Goal: Task Accomplishment & Management: Complete application form

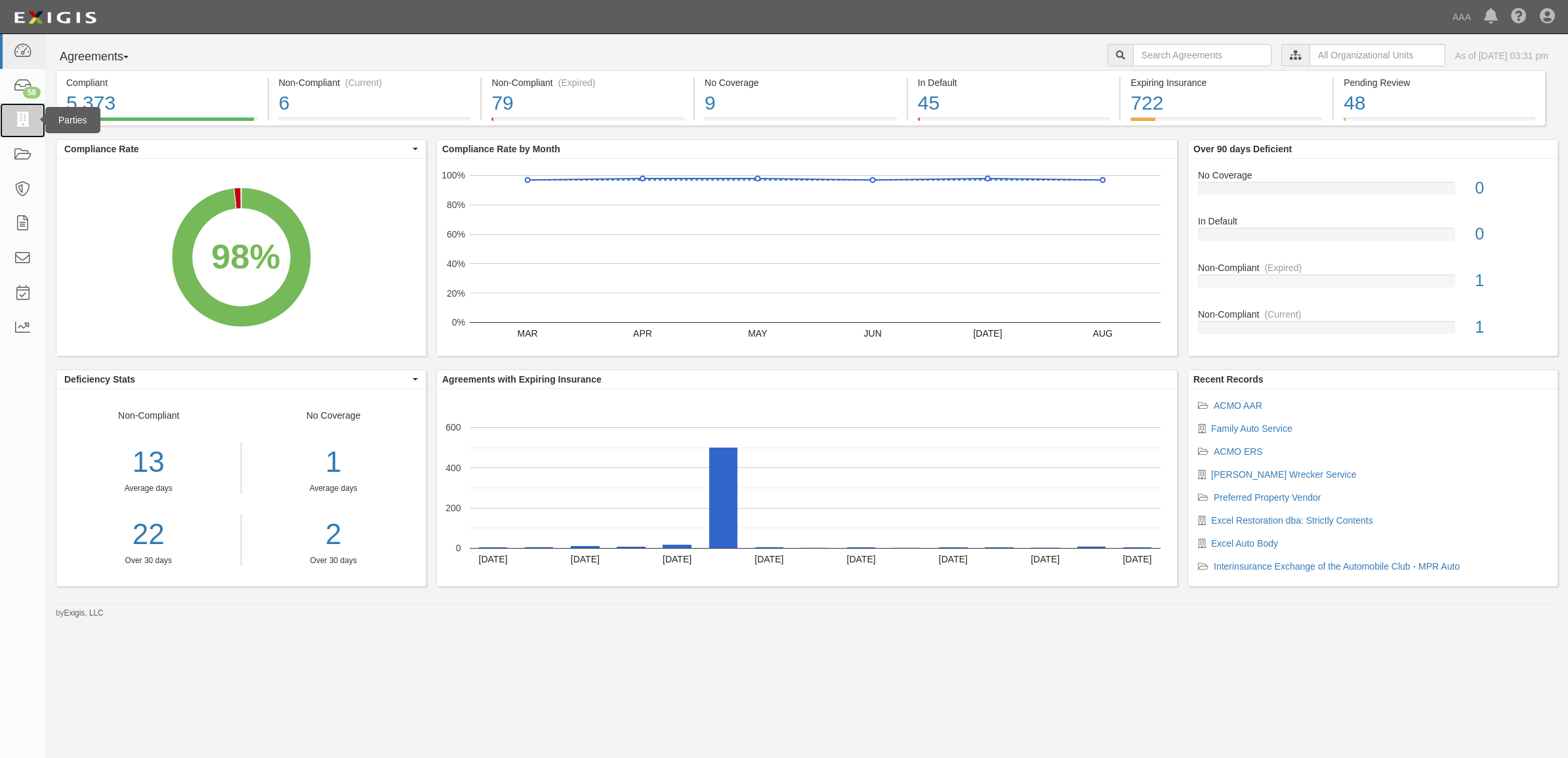
click at [33, 113] on link at bounding box center [22, 120] width 46 height 35
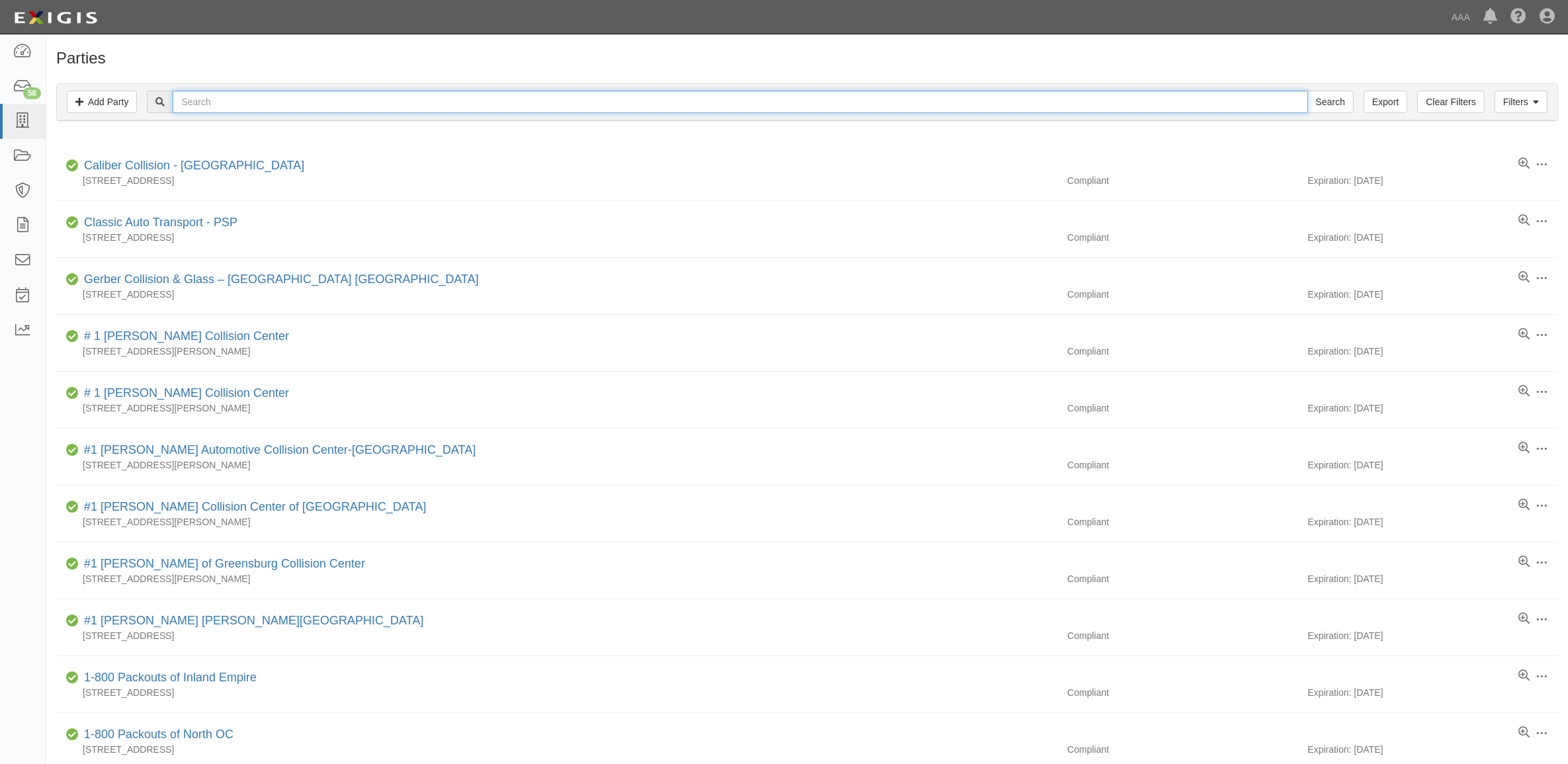
click at [309, 101] on input "text" at bounding box center [739, 102] width 1134 height 22
paste input "23240"
type input "23240"
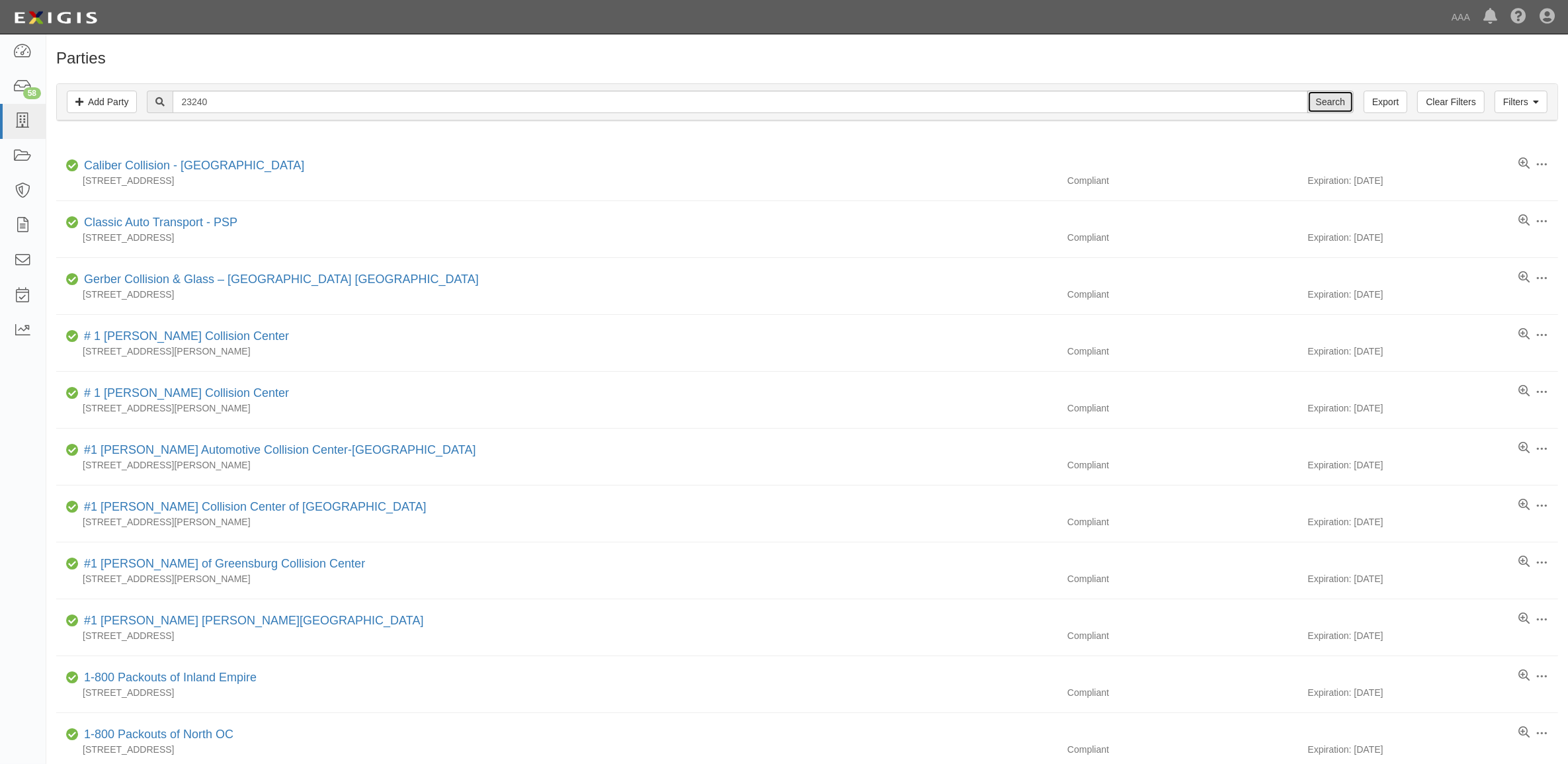
click at [1331, 100] on input "Search" at bounding box center [1330, 102] width 46 height 22
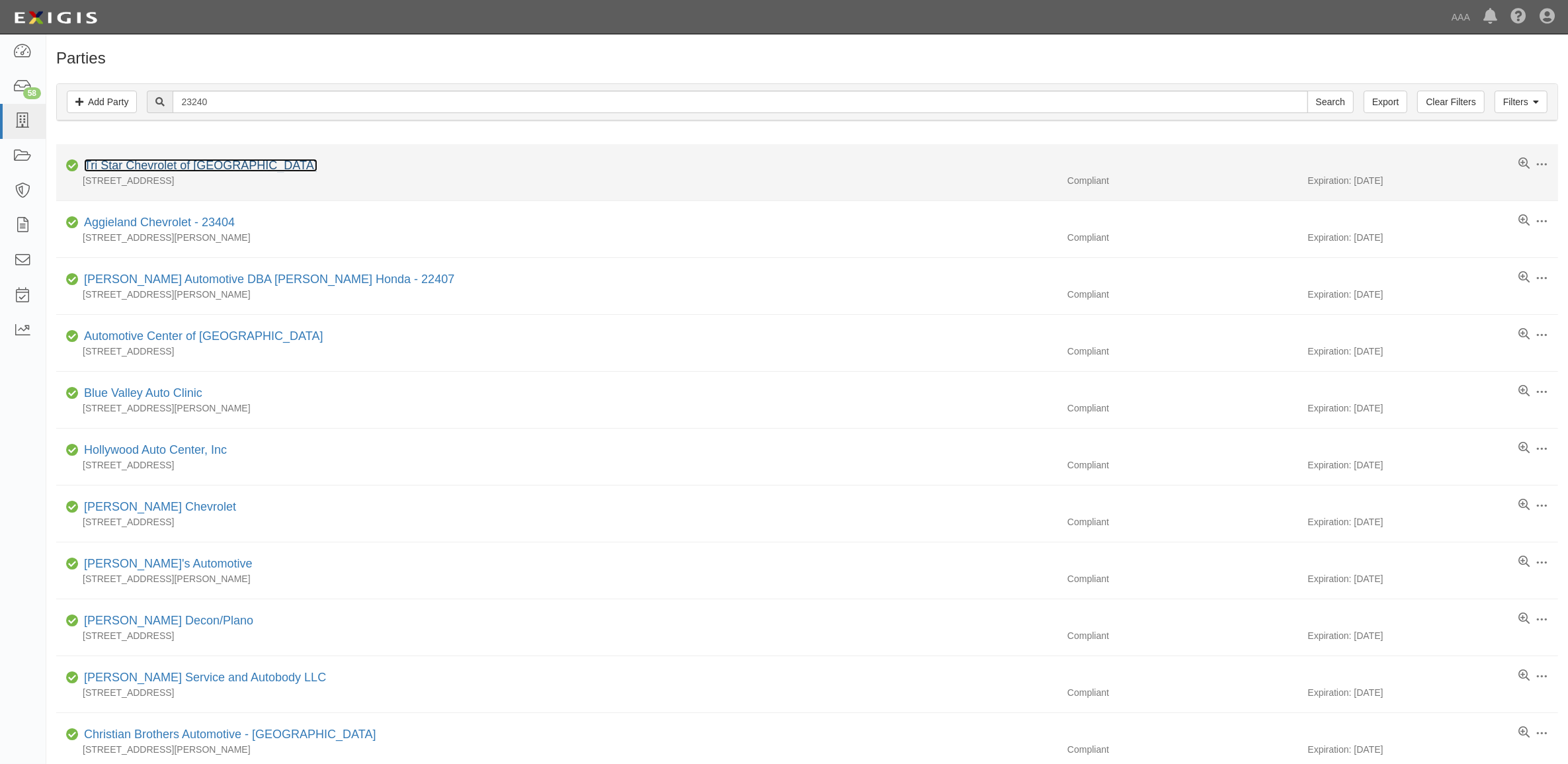
click at [231, 170] on link "Tri Star Chevrolet of [GEOGRAPHIC_DATA]" at bounding box center [201, 164] width 234 height 13
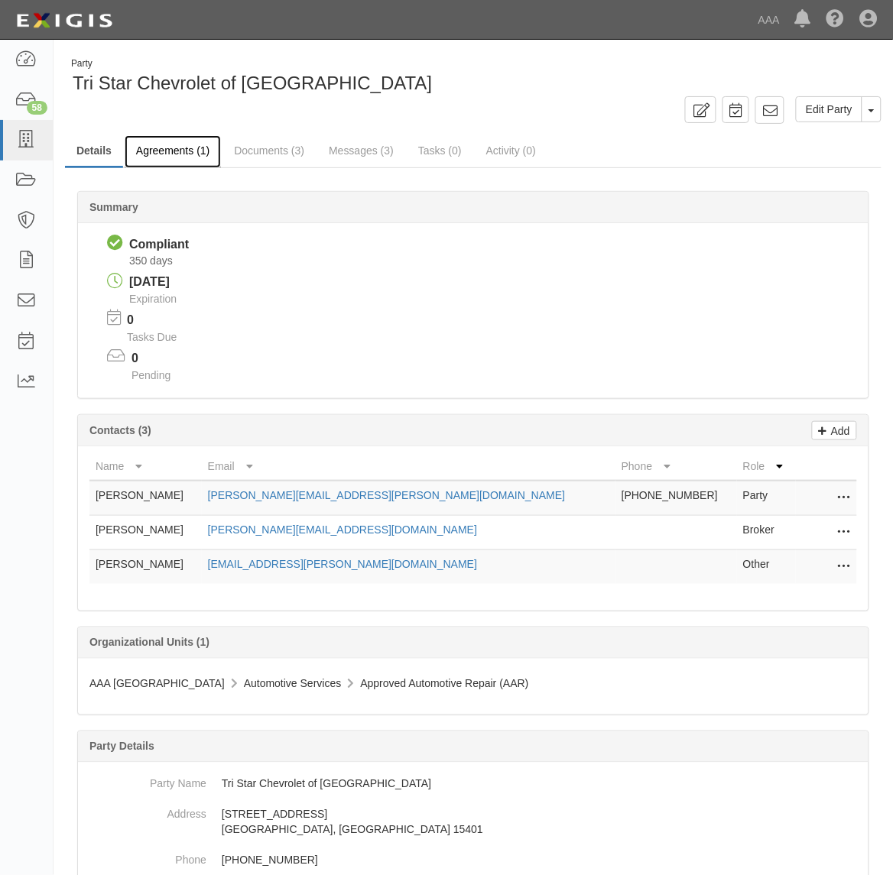
click at [180, 142] on link "Agreements (1)" at bounding box center [173, 151] width 96 height 33
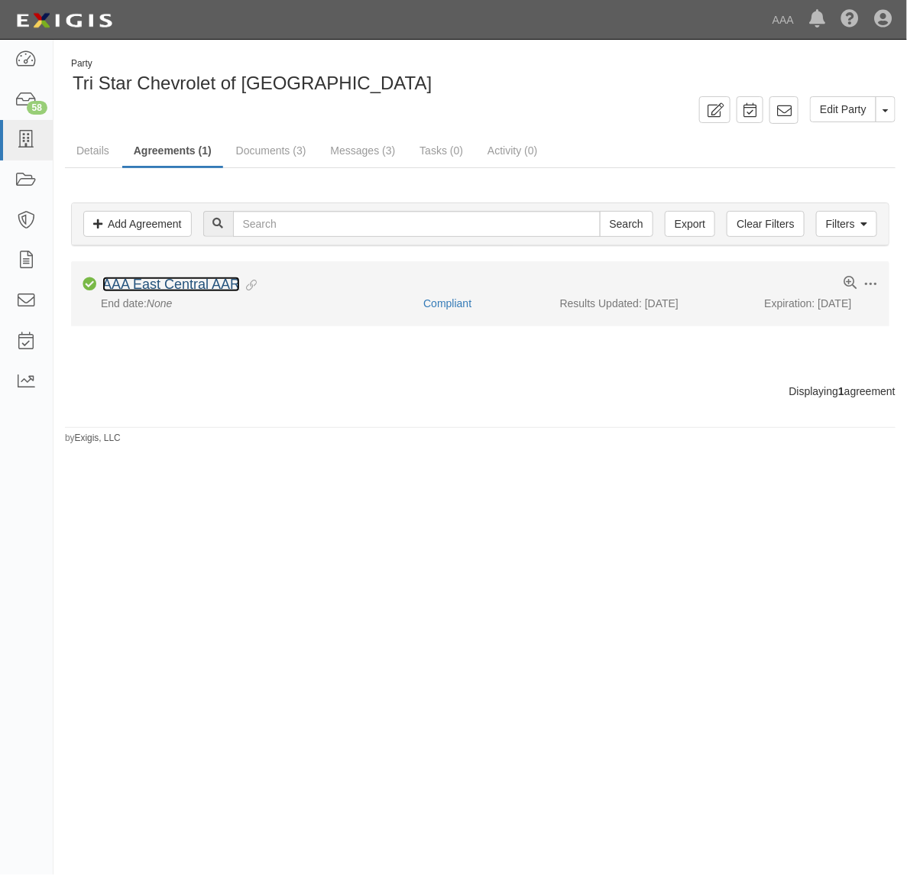
click at [206, 280] on link "AAA East Central AAR" at bounding box center [171, 284] width 138 height 15
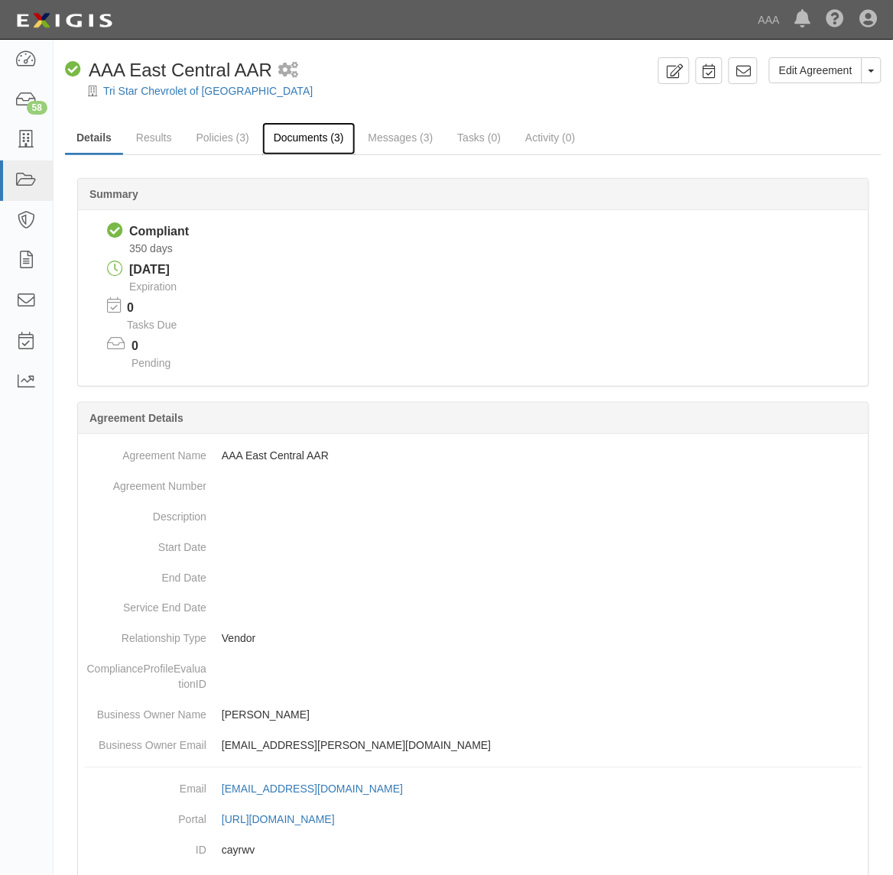
click at [285, 132] on link "Documents (3)" at bounding box center [308, 138] width 93 height 33
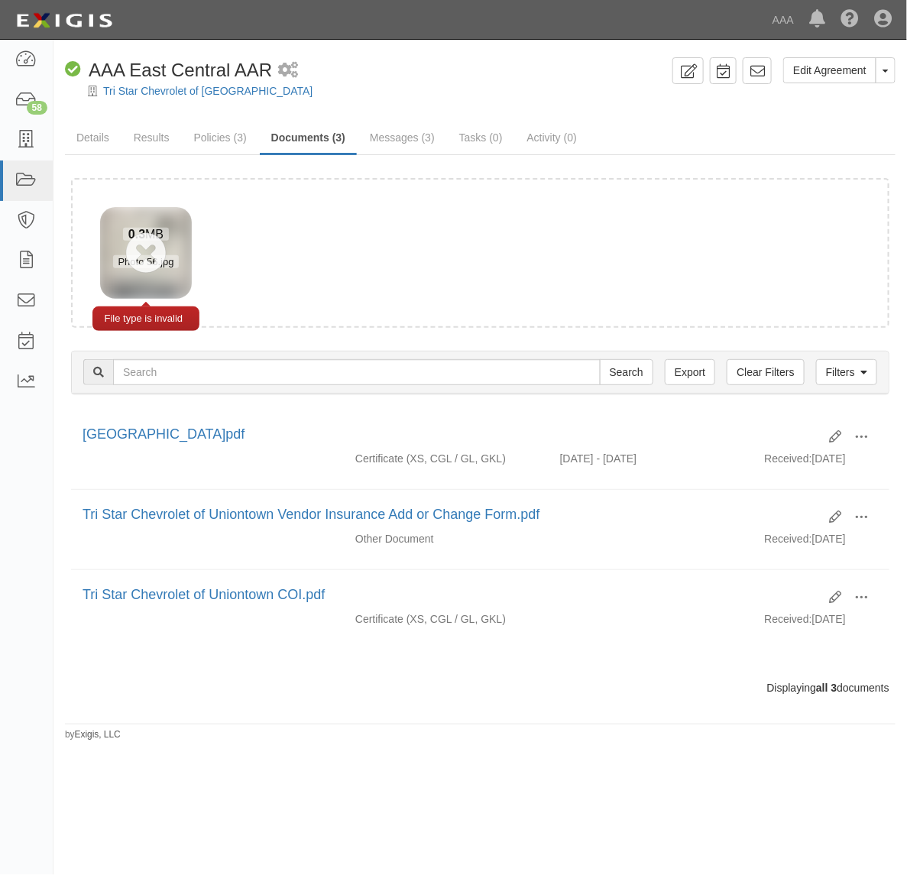
click at [149, 252] on div "0.3 MB Photo 56.jpg" at bounding box center [146, 248] width 92 height 82
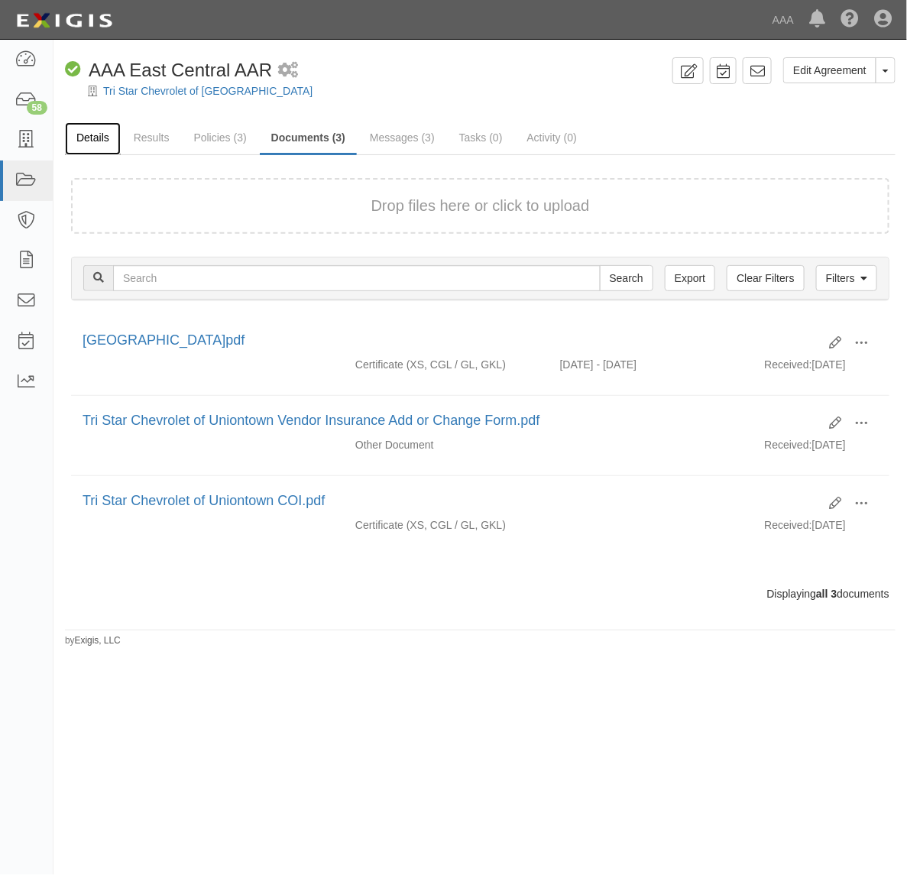
click at [101, 136] on link "Details" at bounding box center [93, 138] width 56 height 33
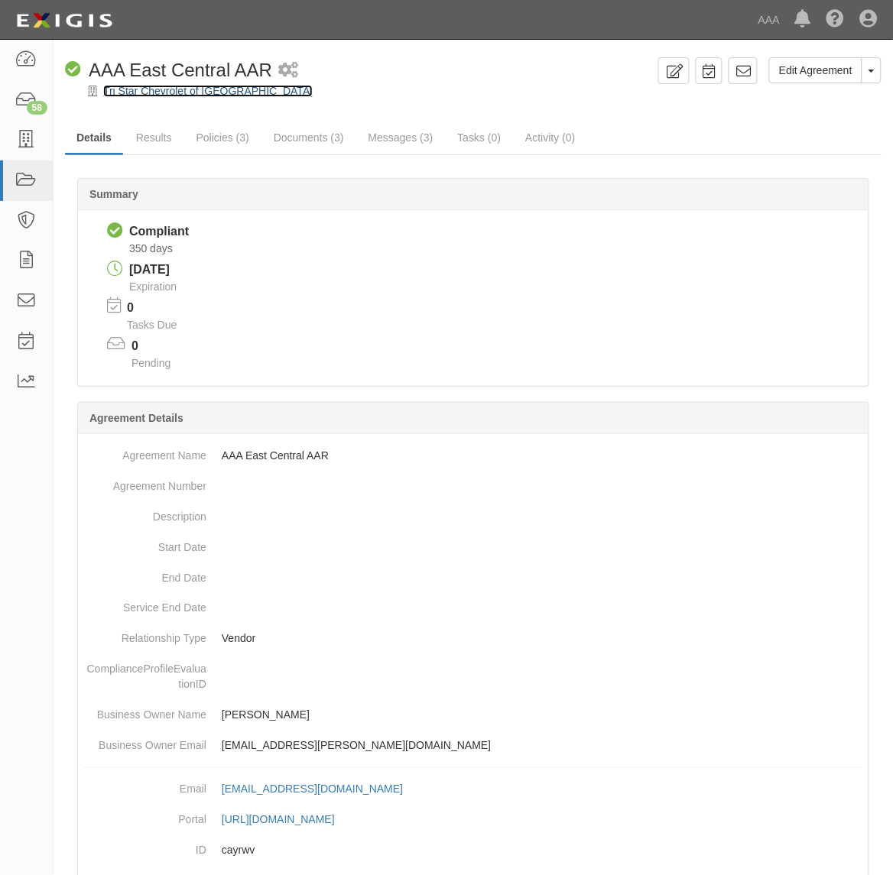
click at [210, 96] on link "Tri Star Chevrolet of [GEOGRAPHIC_DATA]" at bounding box center [207, 91] width 209 height 12
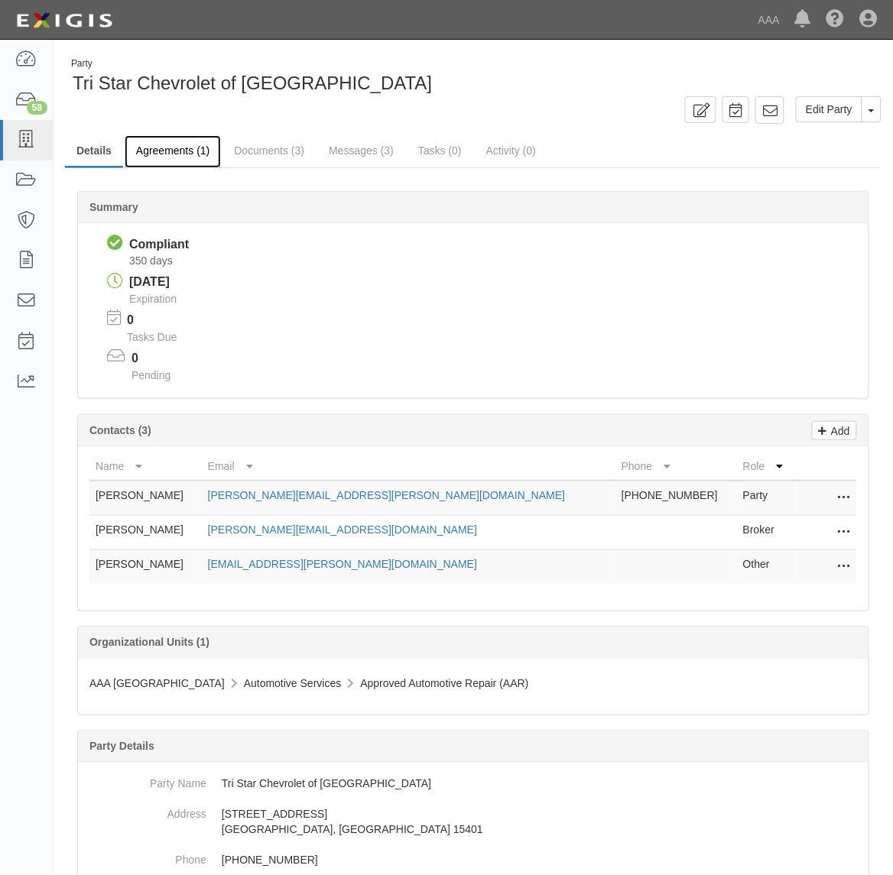
click at [184, 151] on link "Agreements (1)" at bounding box center [173, 151] width 96 height 33
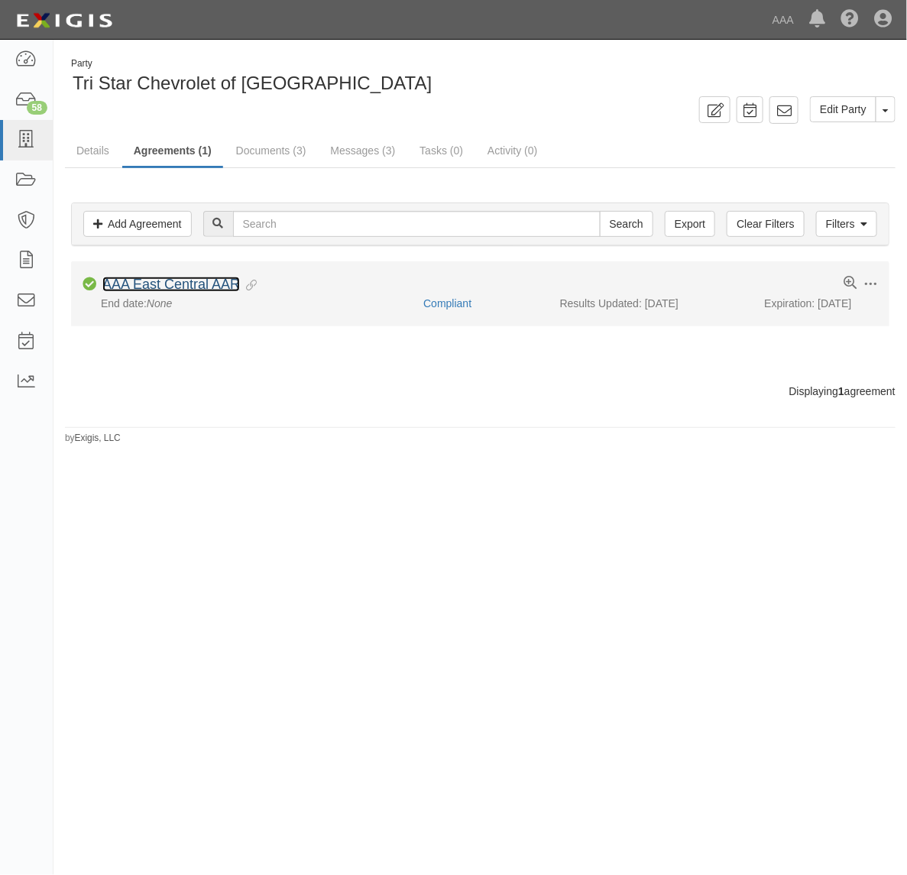
click at [189, 284] on link "AAA East Central AAR" at bounding box center [171, 284] width 138 height 15
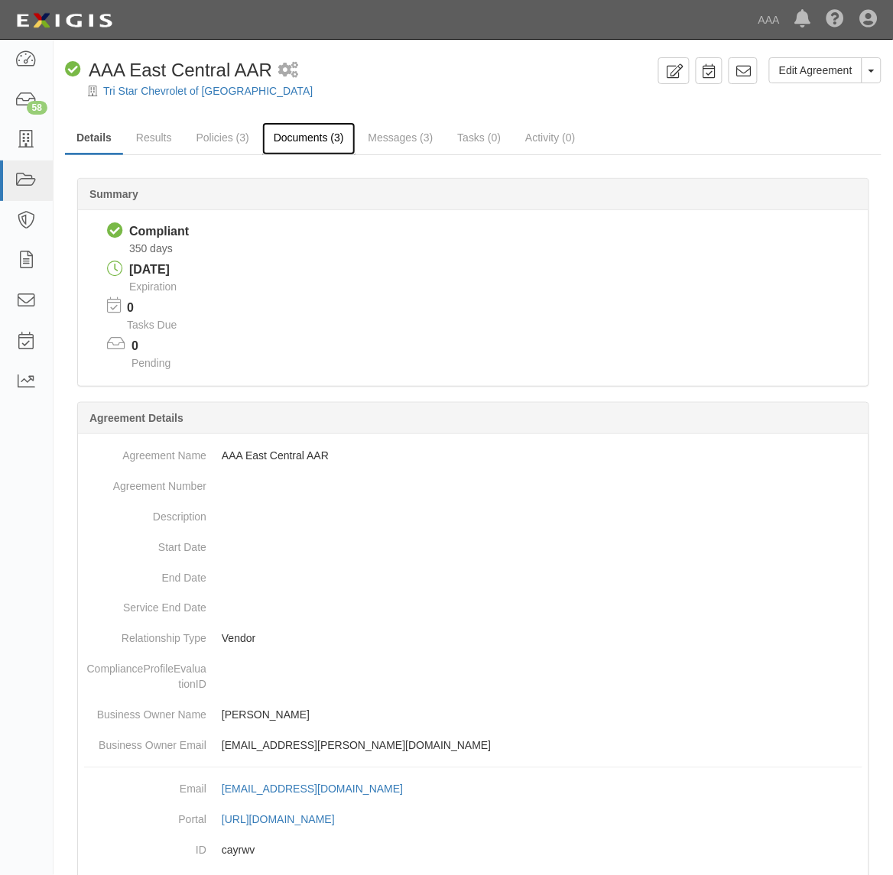
click at [314, 134] on link "Documents (3)" at bounding box center [308, 138] width 93 height 33
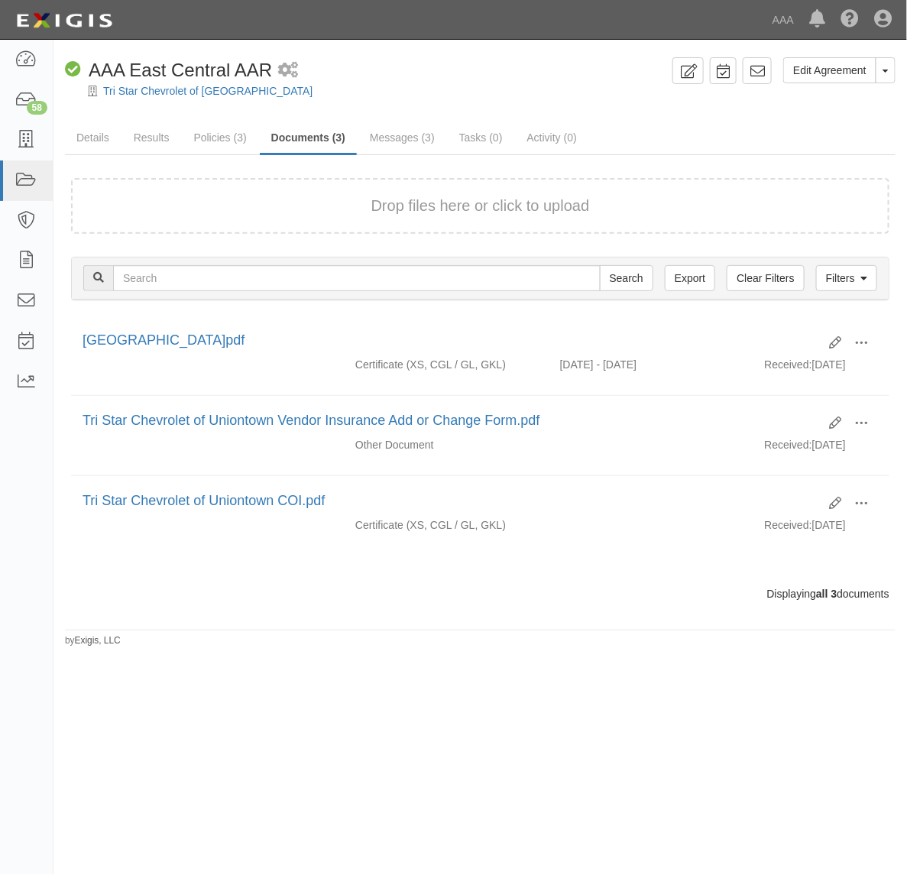
click at [303, 209] on div "Drop files here or click to upload" at bounding box center [480, 206] width 785 height 22
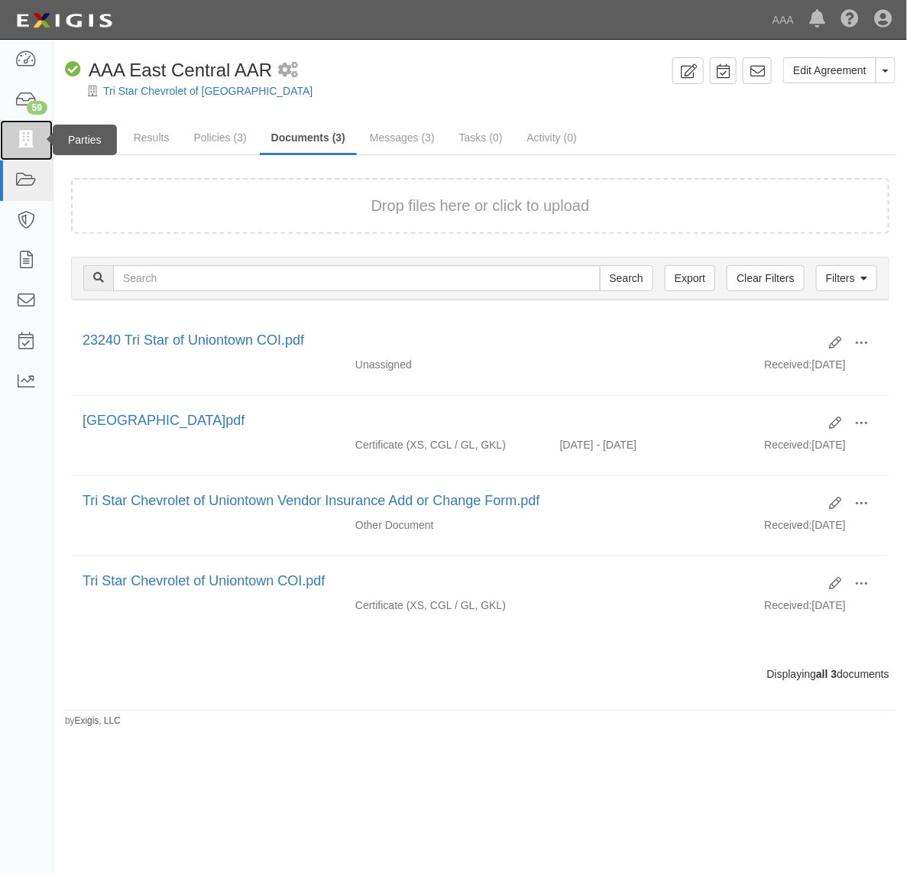
click at [35, 135] on icon at bounding box center [25, 140] width 21 height 18
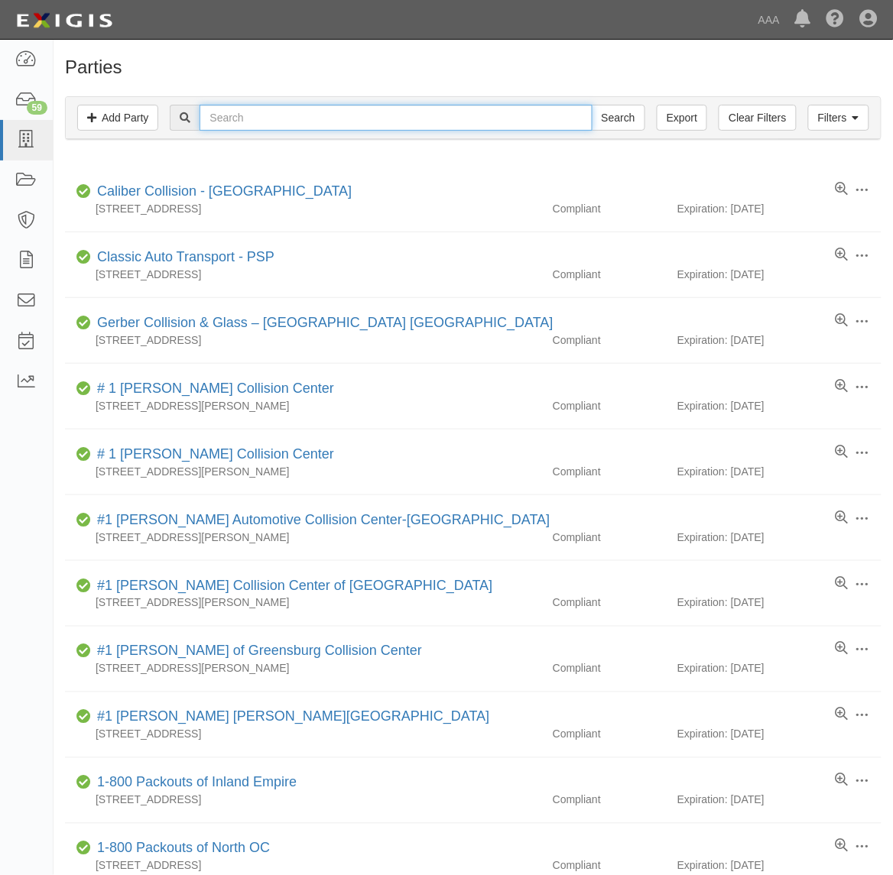
click at [250, 113] on input "text" at bounding box center [395, 118] width 392 height 26
type input "Hi-Tech"
click at [591, 105] on input "Search" at bounding box center [617, 118] width 53 height 26
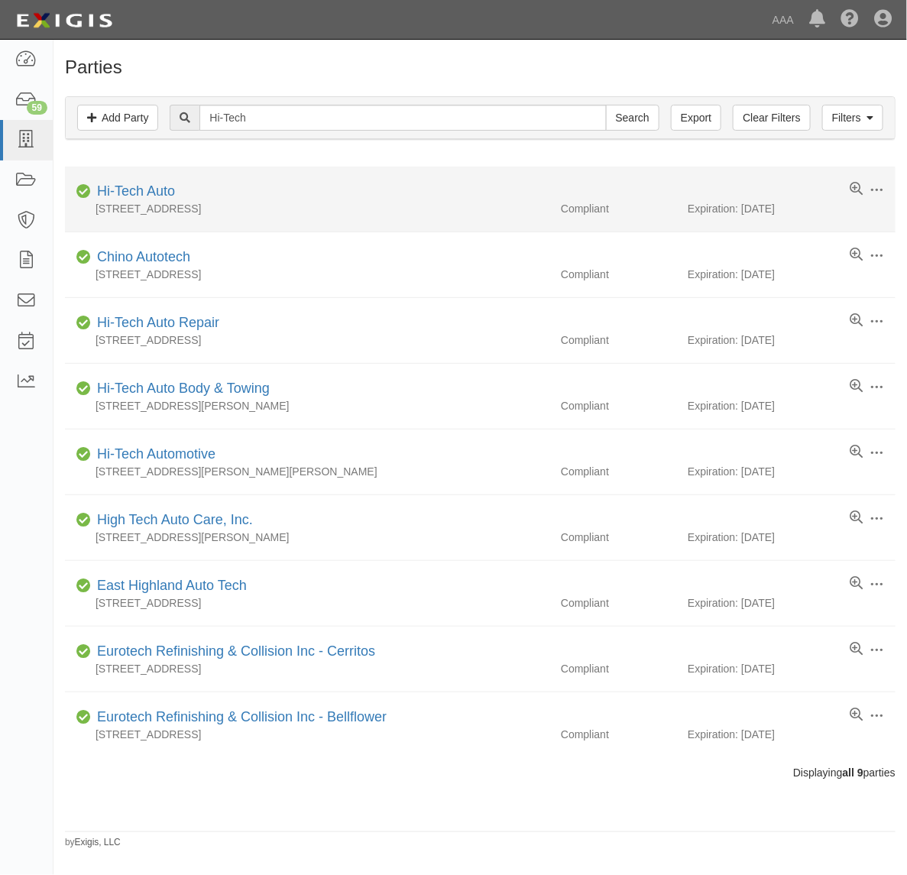
click at [151, 203] on div "[STREET_ADDRESS]" at bounding box center [307, 208] width 485 height 15
click at [146, 193] on link "Hi-Tech Auto" at bounding box center [136, 190] width 78 height 15
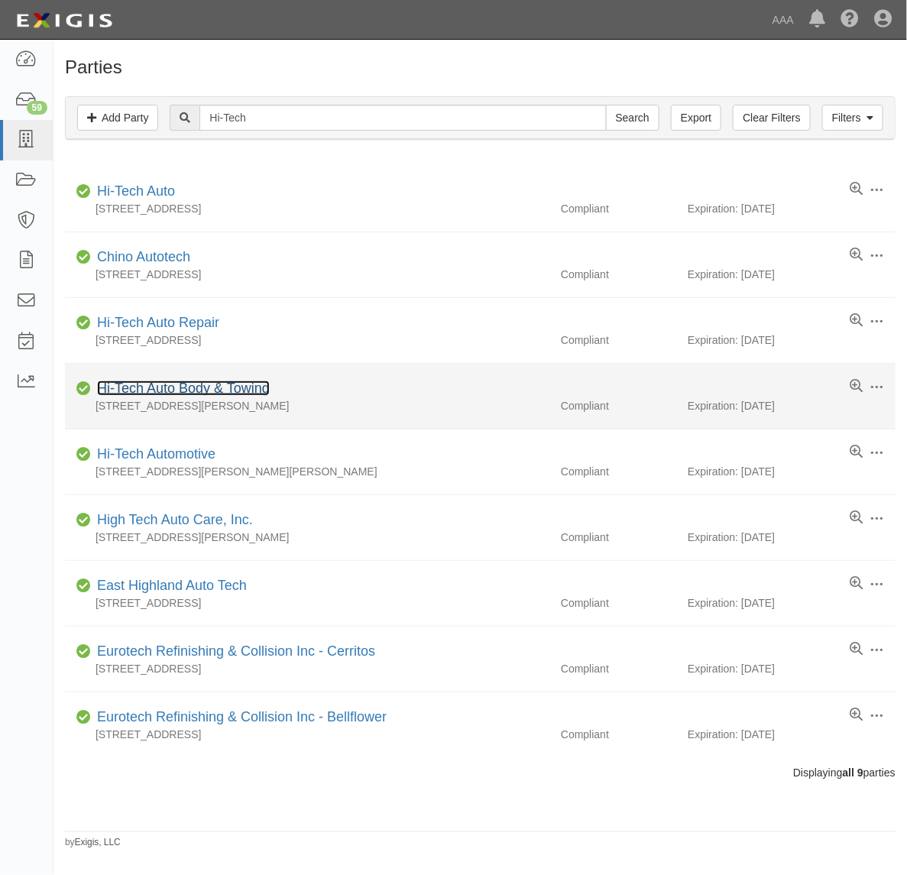
click at [243, 386] on link "Hi-Tech Auto Body & Towing" at bounding box center [183, 388] width 173 height 15
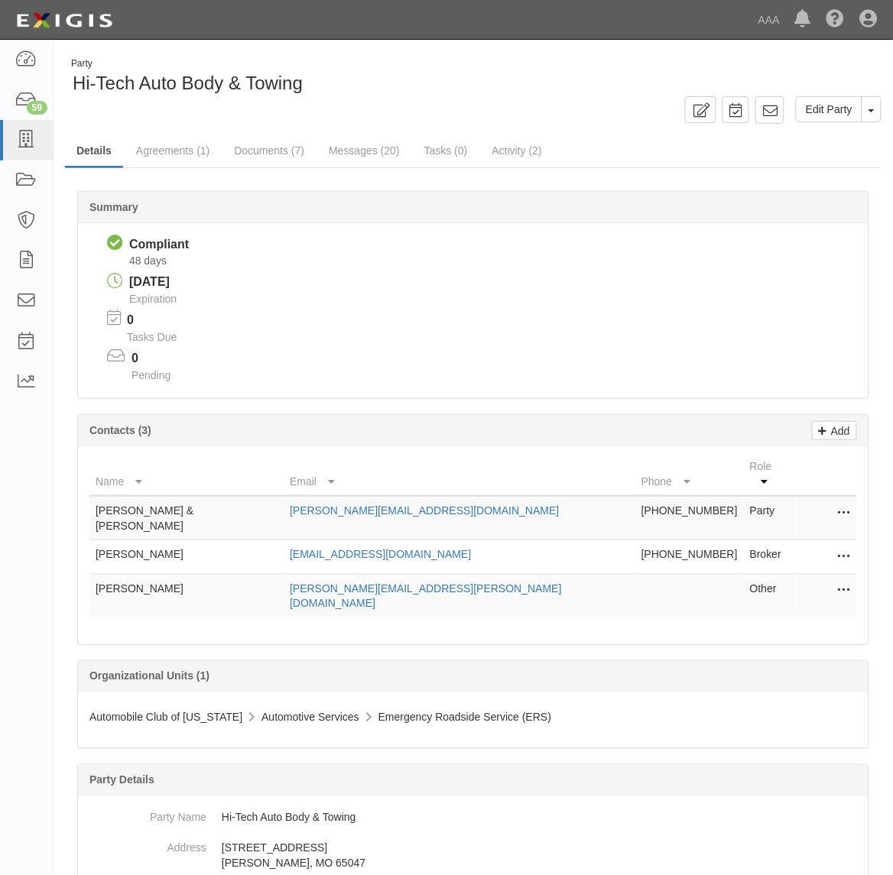
click at [672, 256] on div "Compliant Compliant 48 days" at bounding box center [482, 254] width 773 height 38
click at [197, 151] on link "Agreements (1)" at bounding box center [173, 151] width 96 height 33
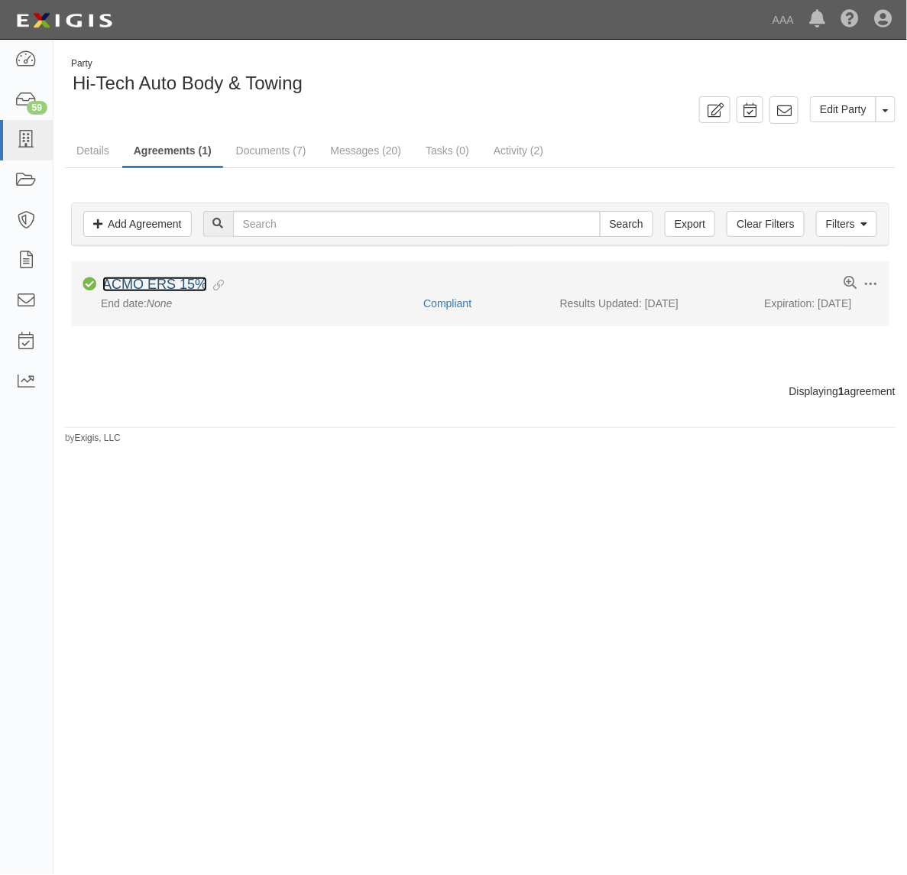
click at [180, 284] on link "ACMO ERS 15%" at bounding box center [154, 284] width 105 height 15
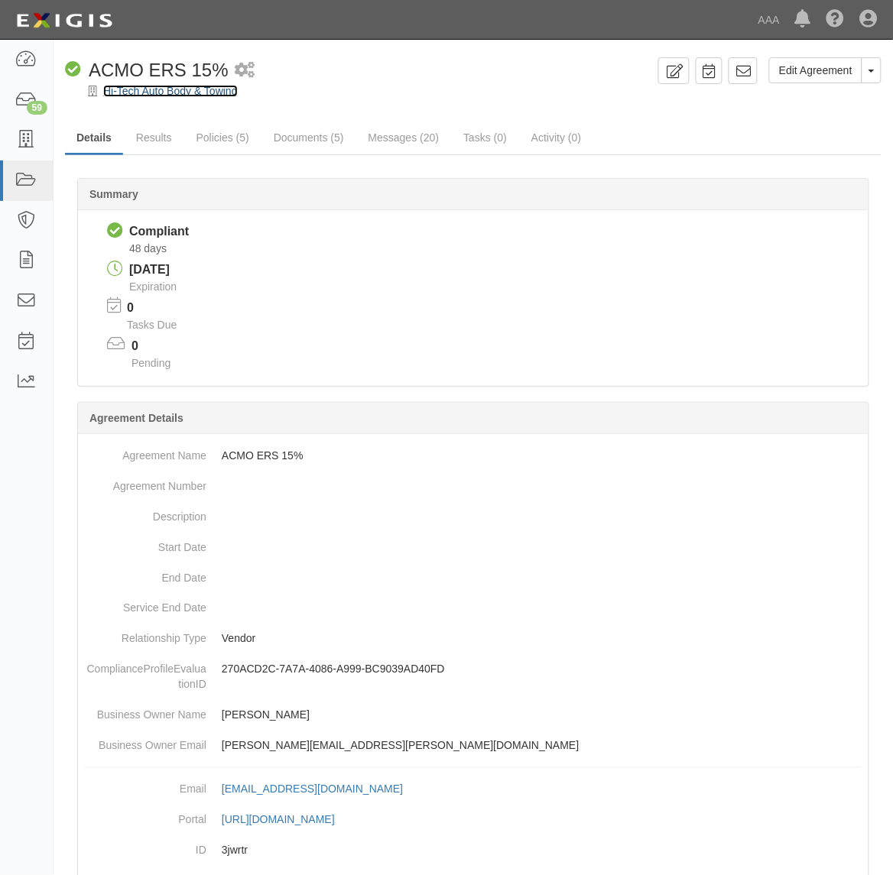
click at [180, 92] on link "Hi-Tech Auto Body & Towing" at bounding box center [170, 91] width 134 height 12
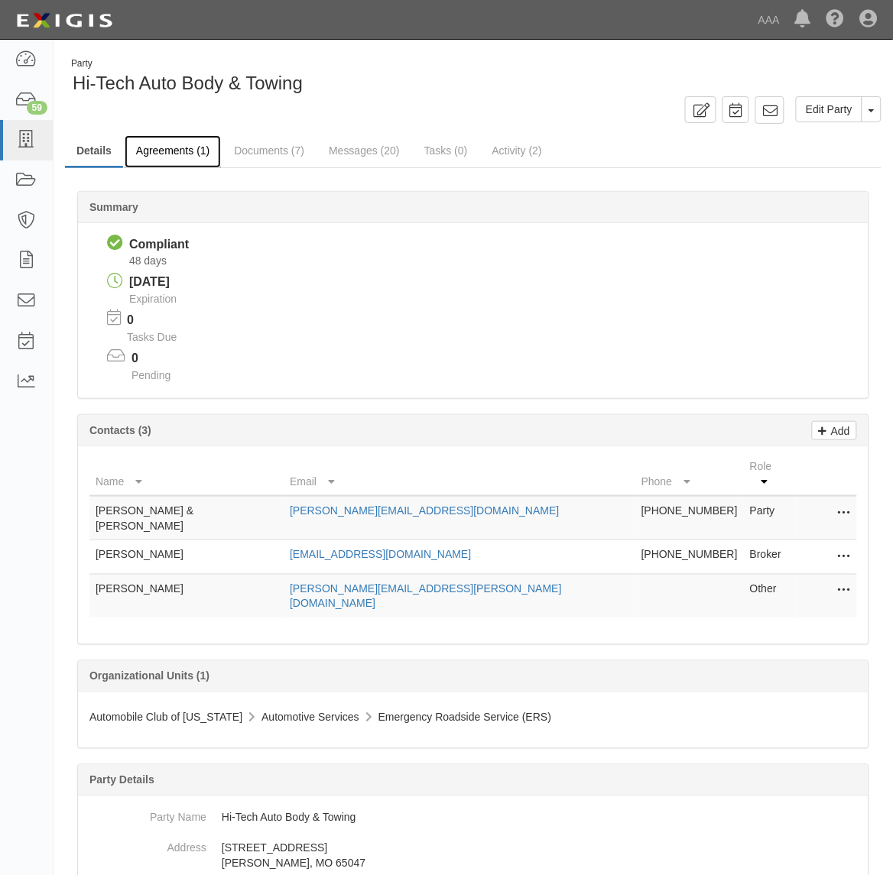
click at [180, 149] on link "Agreements (1)" at bounding box center [173, 151] width 96 height 33
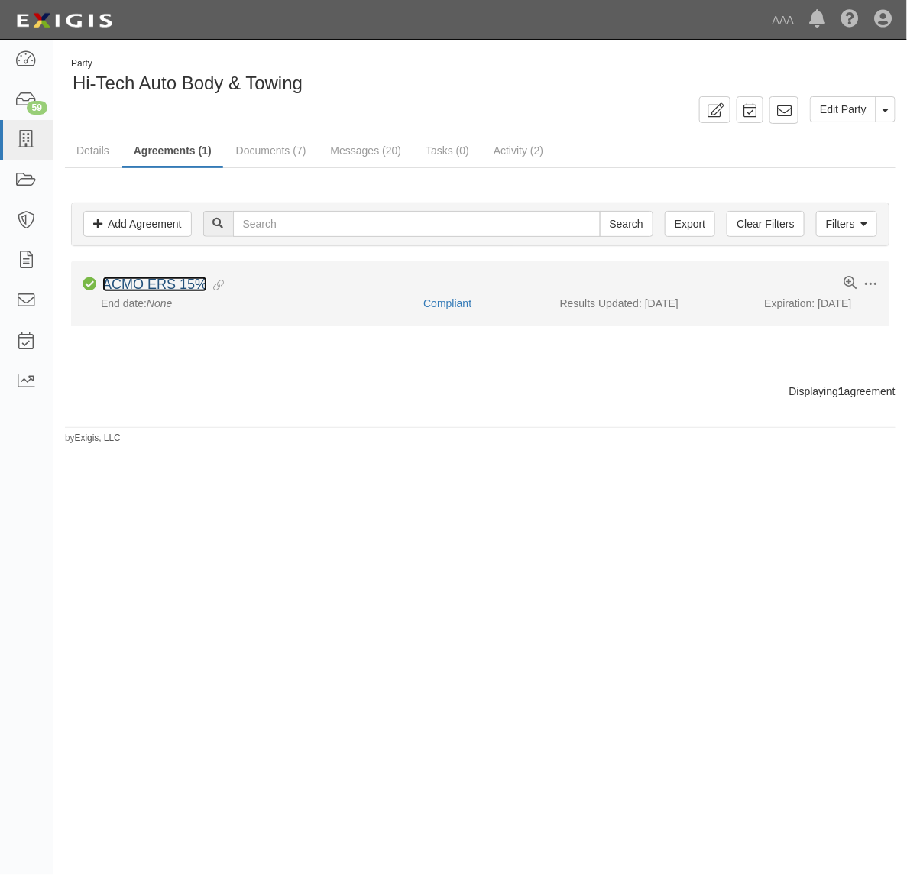
click at [154, 287] on link "ACMO ERS 15%" at bounding box center [154, 284] width 105 height 15
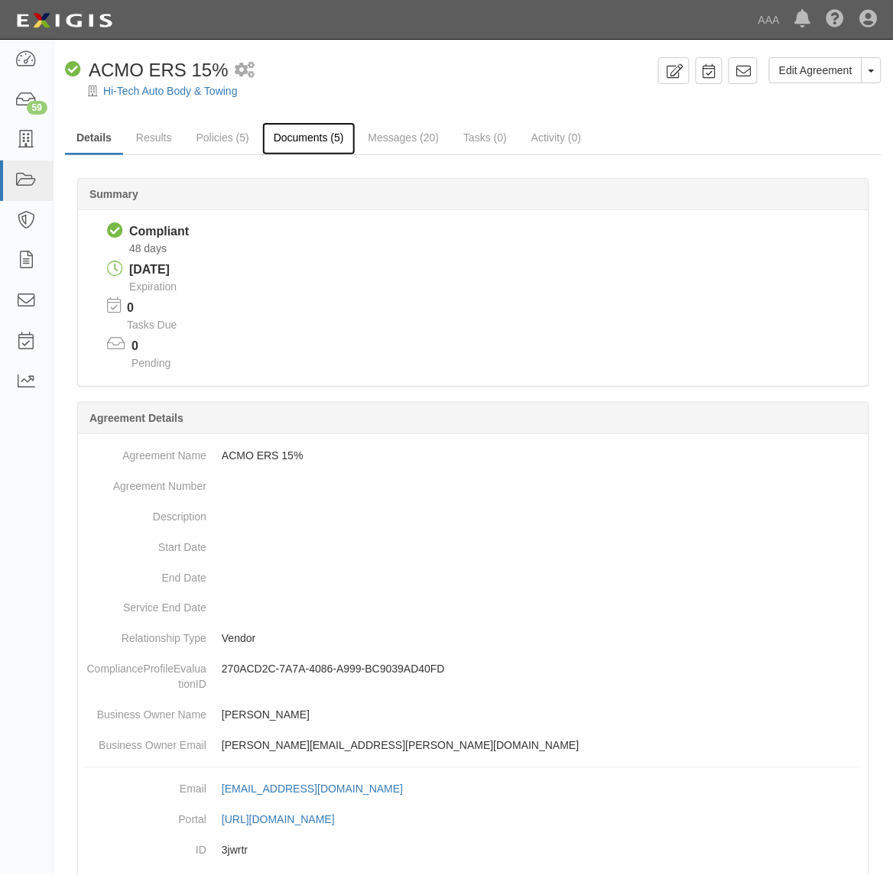
click at [295, 138] on link "Documents (5)" at bounding box center [308, 138] width 93 height 33
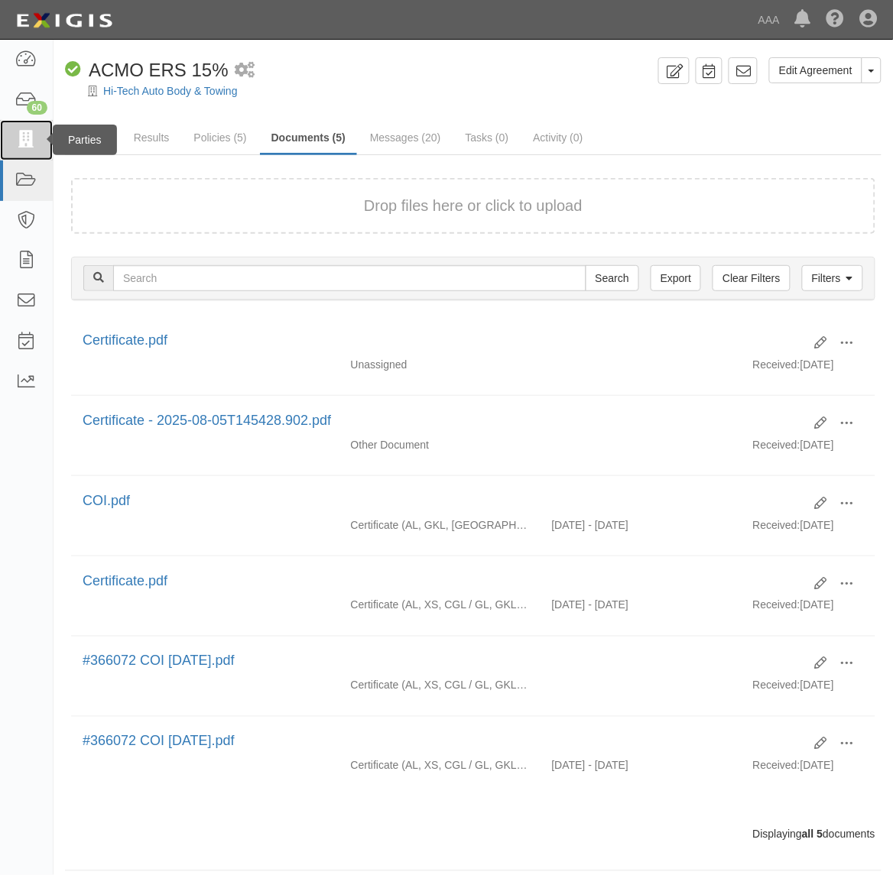
click at [25, 139] on icon at bounding box center [25, 140] width 21 height 18
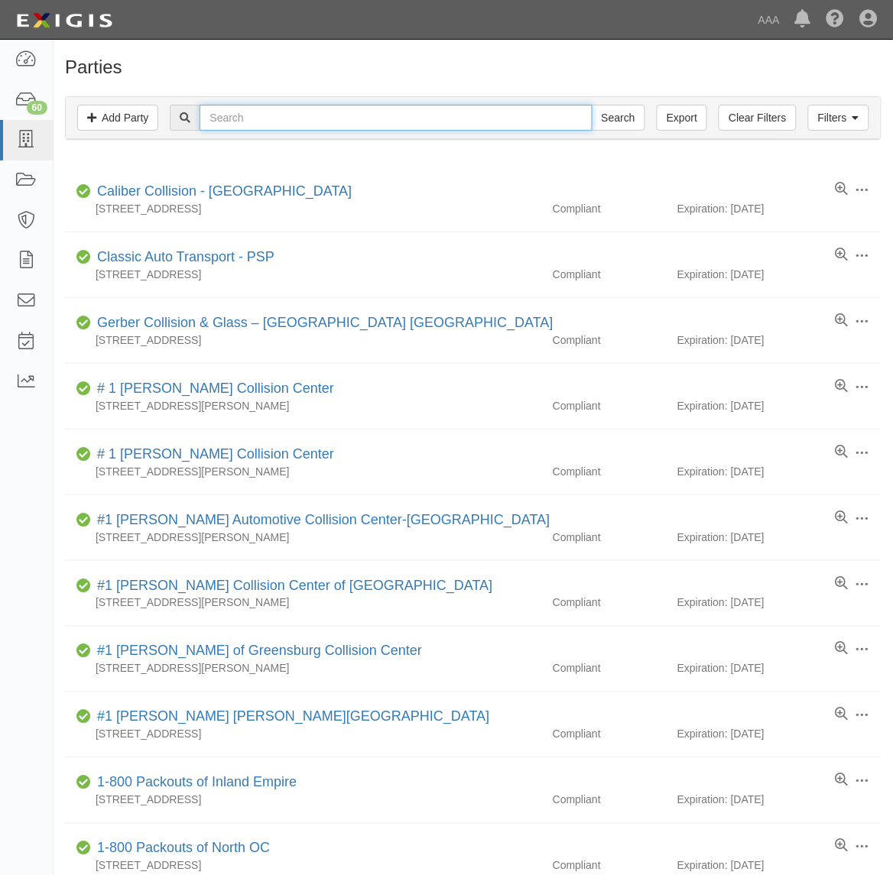
click at [352, 112] on input "text" at bounding box center [395, 118] width 392 height 26
type input "282983"
click at [591, 105] on input "Search" at bounding box center [617, 118] width 53 height 26
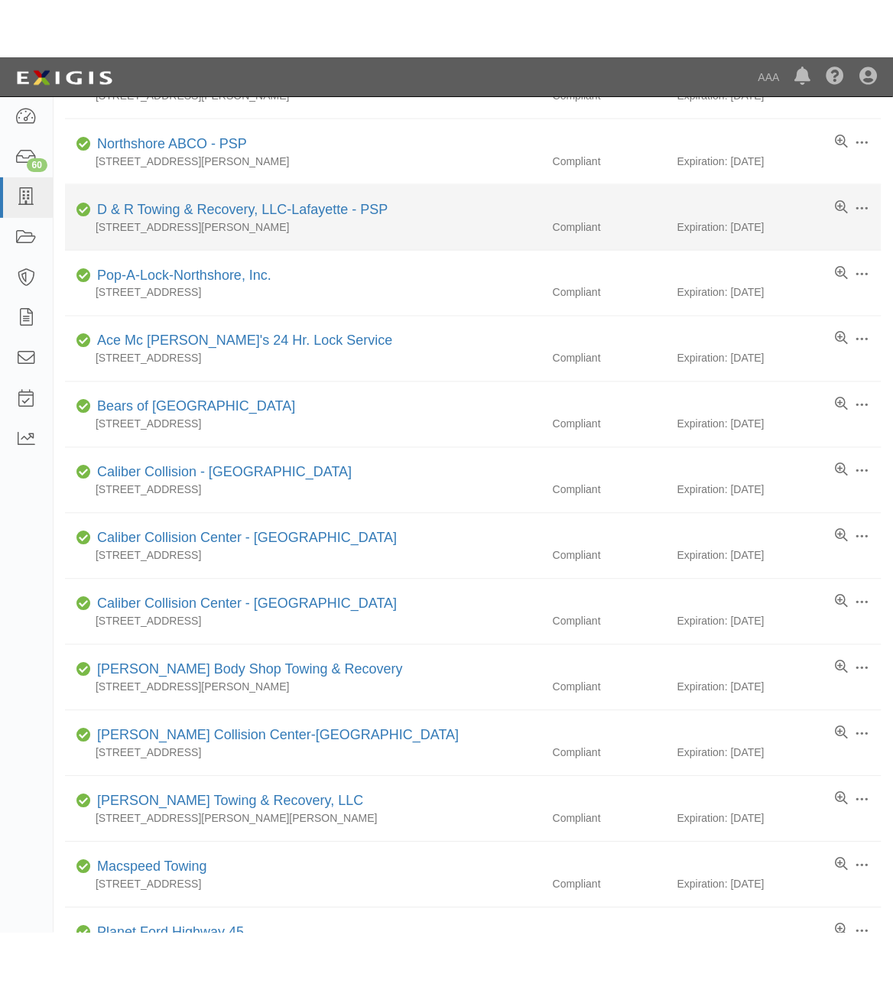
scroll to position [382, 0]
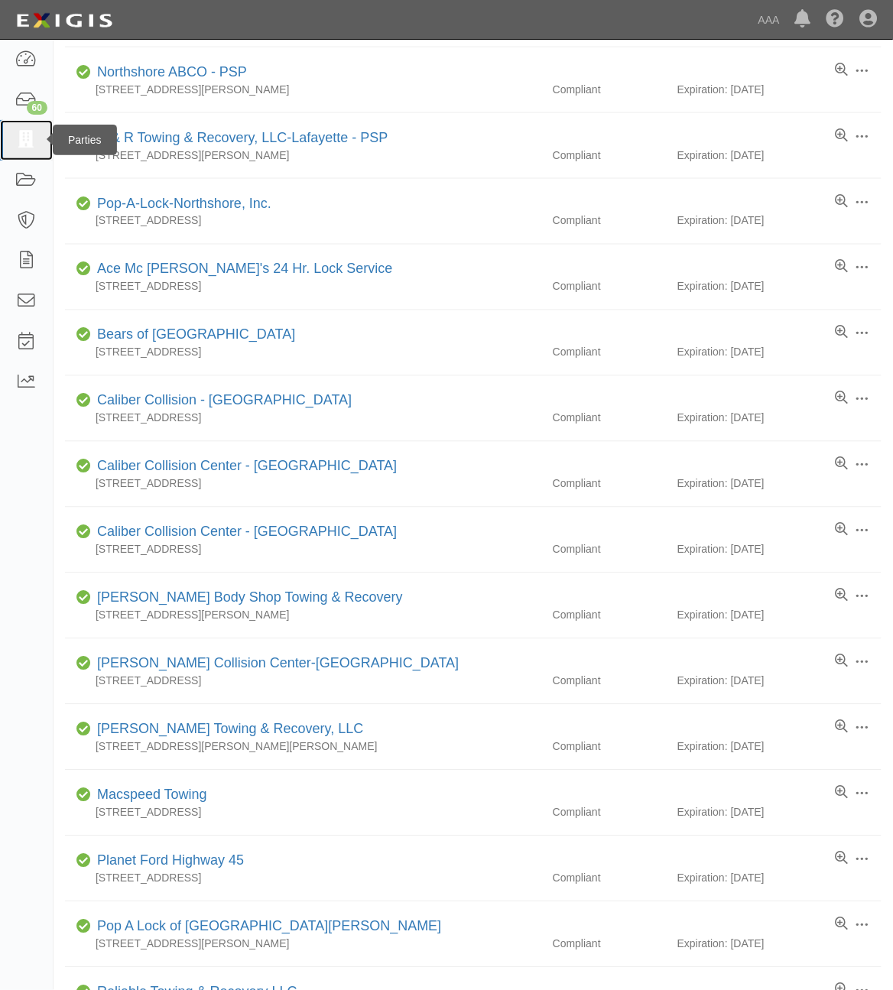
click at [29, 135] on icon at bounding box center [25, 140] width 21 height 18
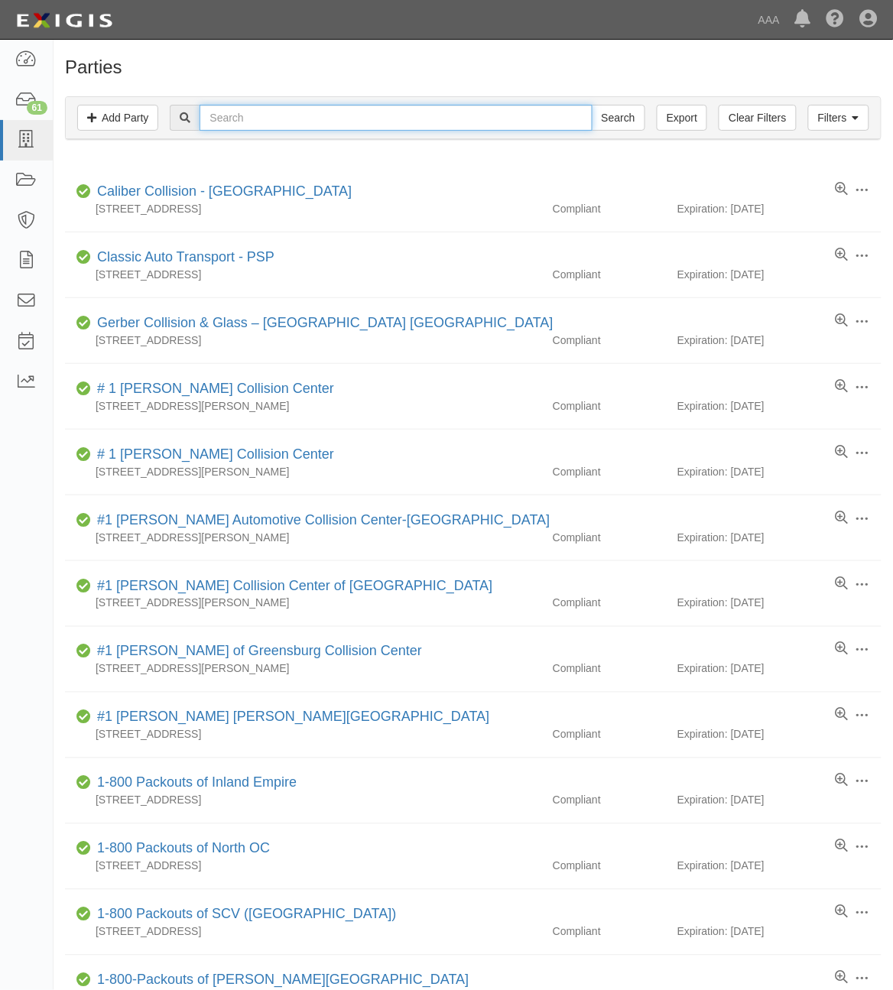
click at [252, 126] on input "text" at bounding box center [395, 118] width 392 height 26
type input "282983"
click at [591, 105] on input "Search" at bounding box center [617, 118] width 53 height 26
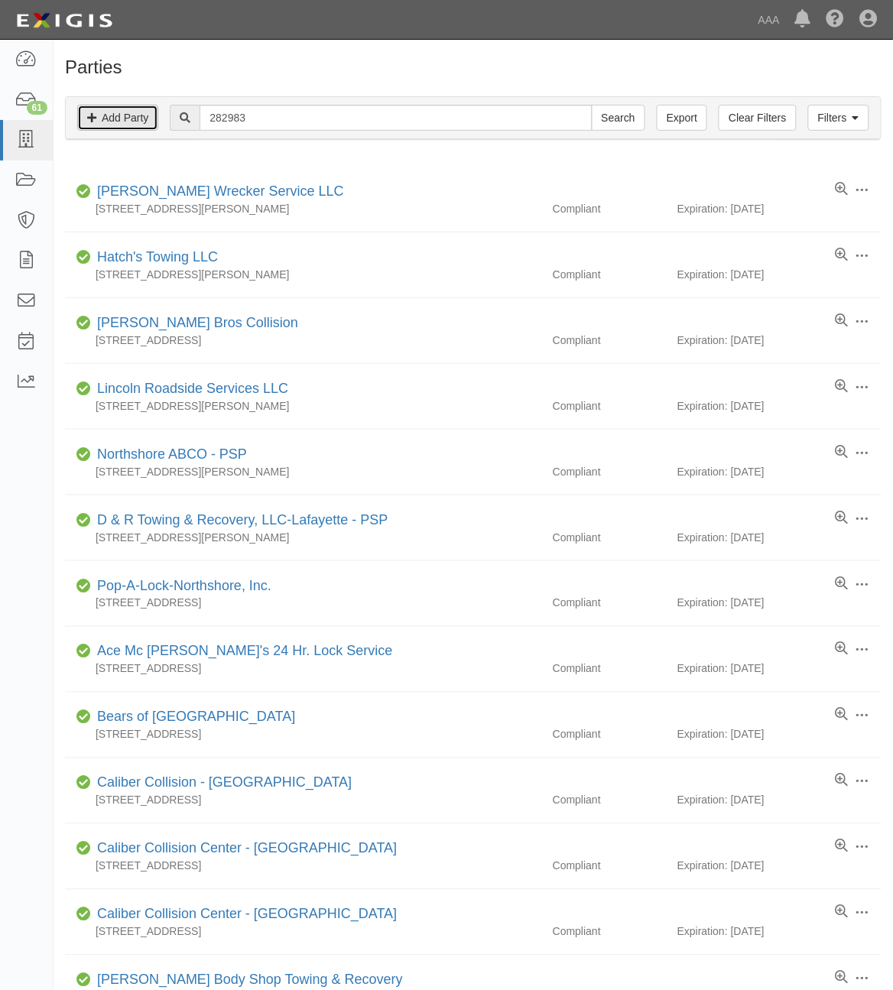
click at [132, 116] on link "Add Party" at bounding box center [117, 118] width 81 height 26
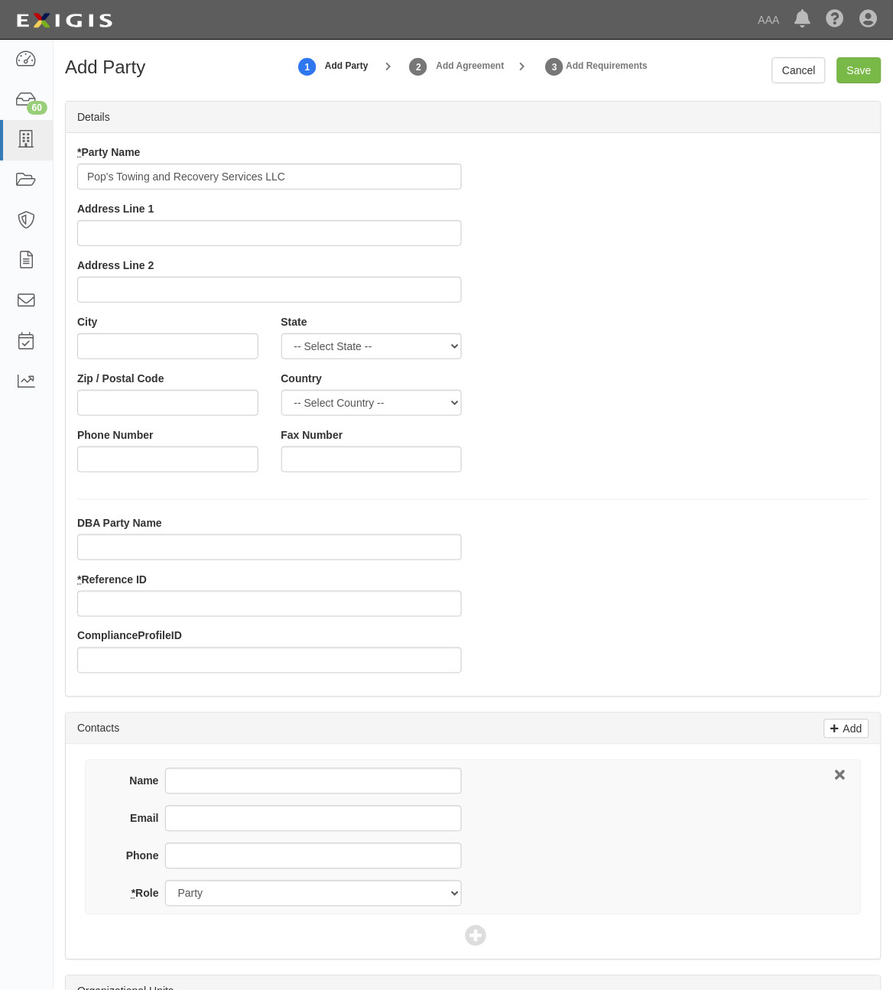
type input "Pop's Towing and Recovery Services LLC"
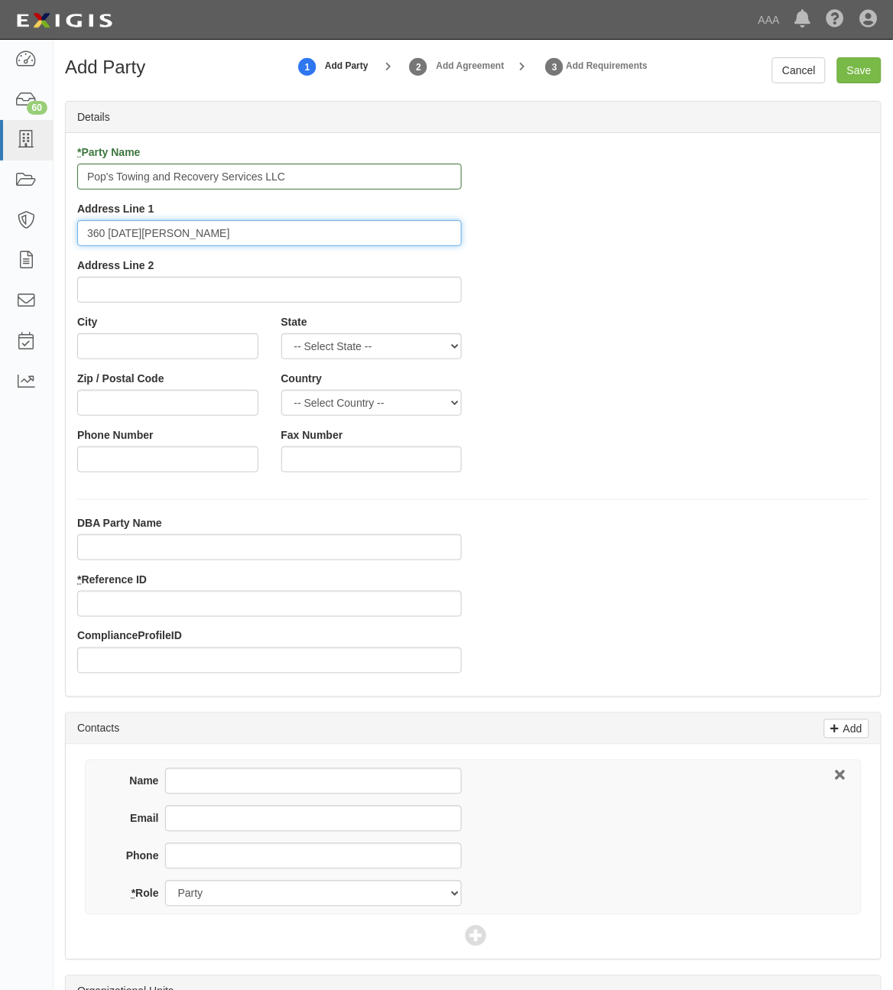
type input "360 Lucia Ln"
type input "Mandeville"
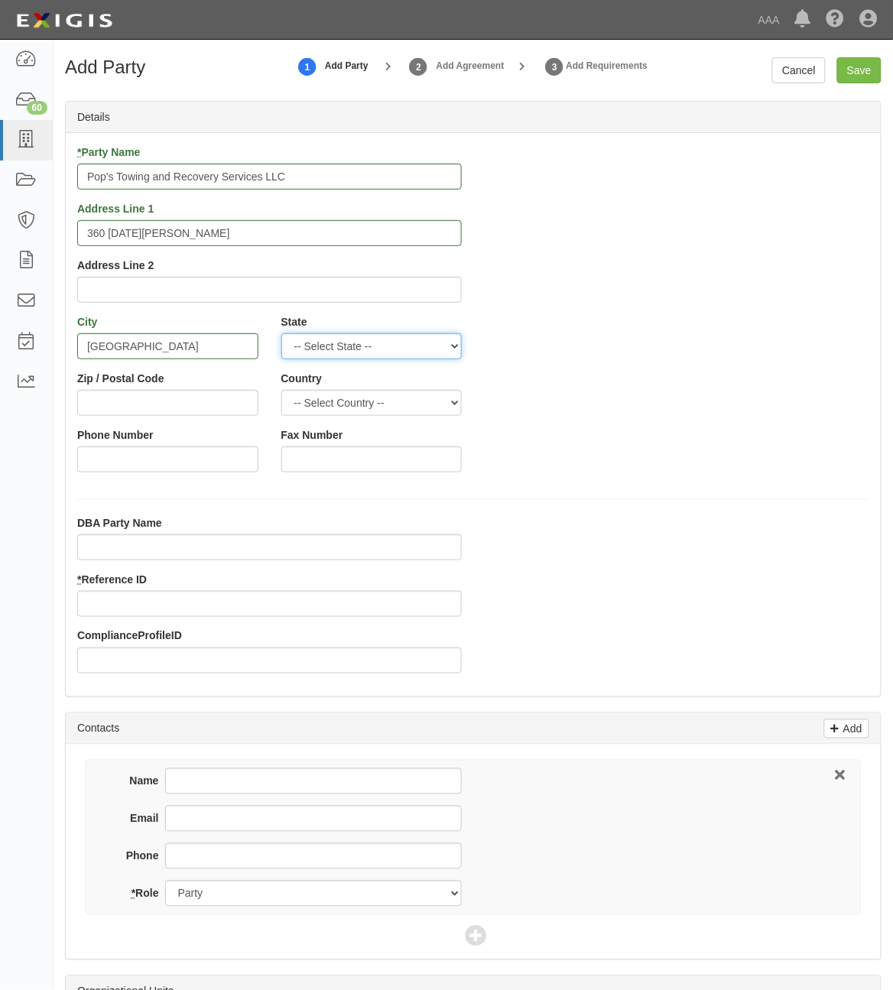
select select "LA"
type input "70448"
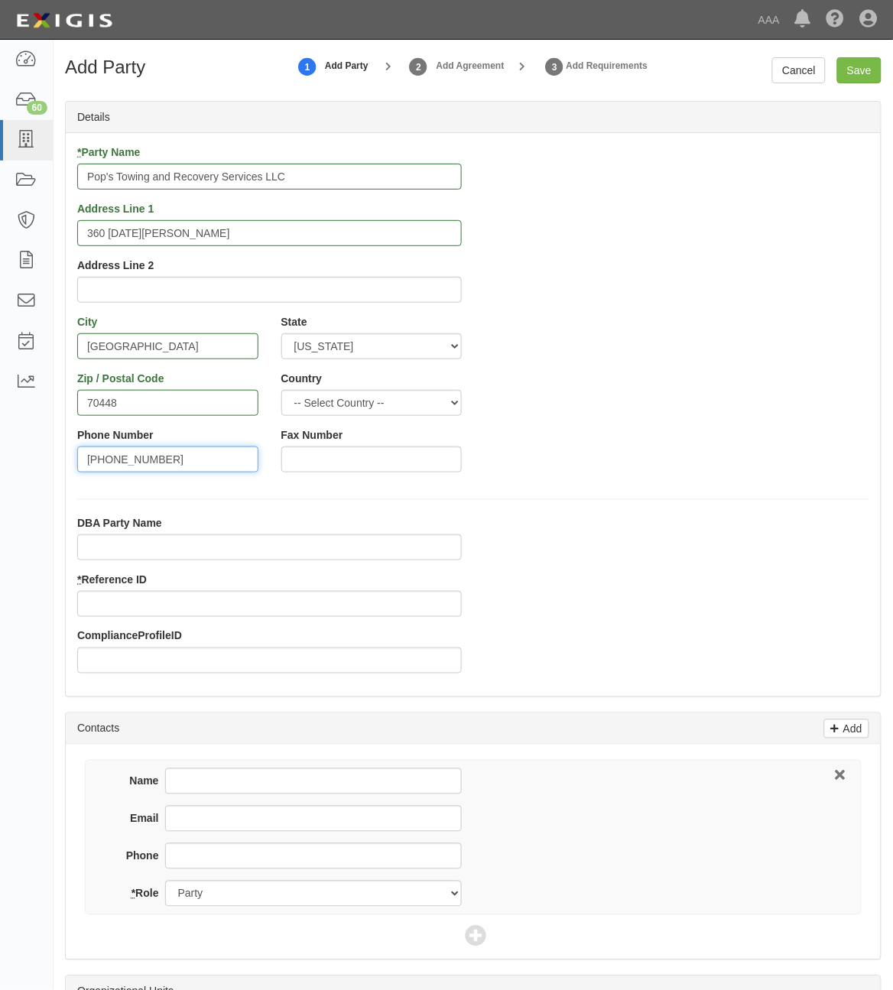
type input "[PHONE_NUMBER]"
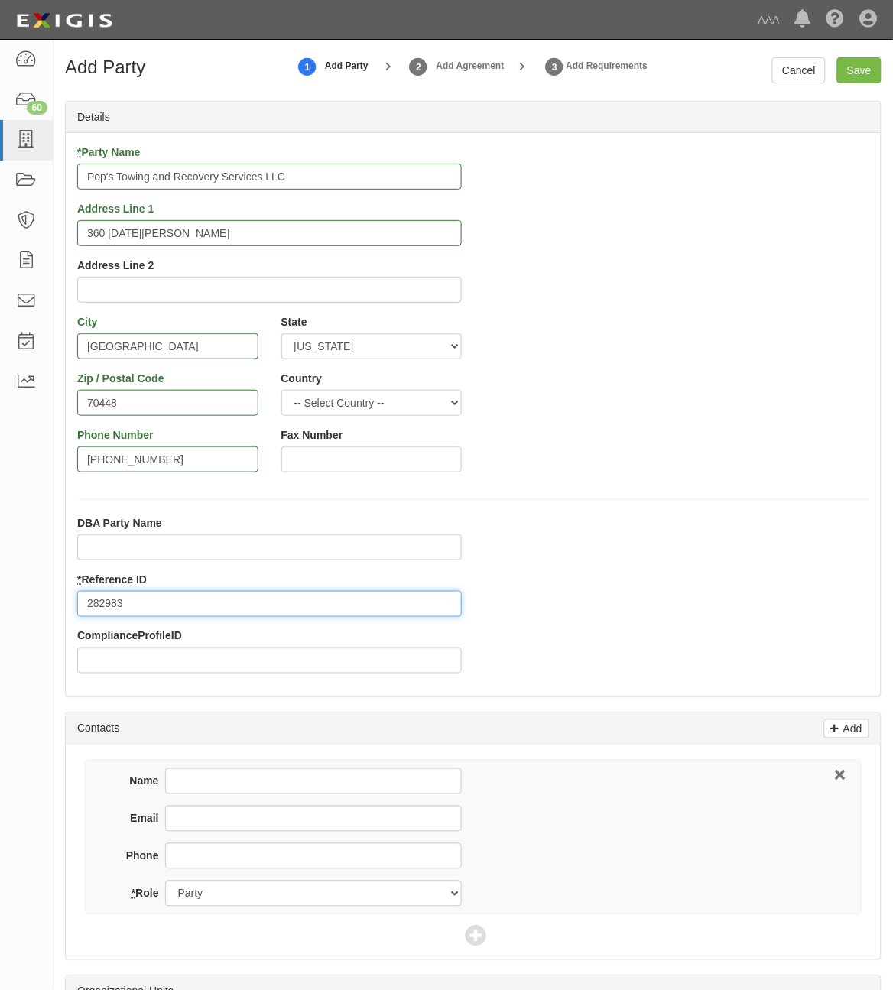
type input "282983"
click at [238, 776] on input "Name" at bounding box center [313, 781] width 297 height 26
type input "[PERSON_NAME]"
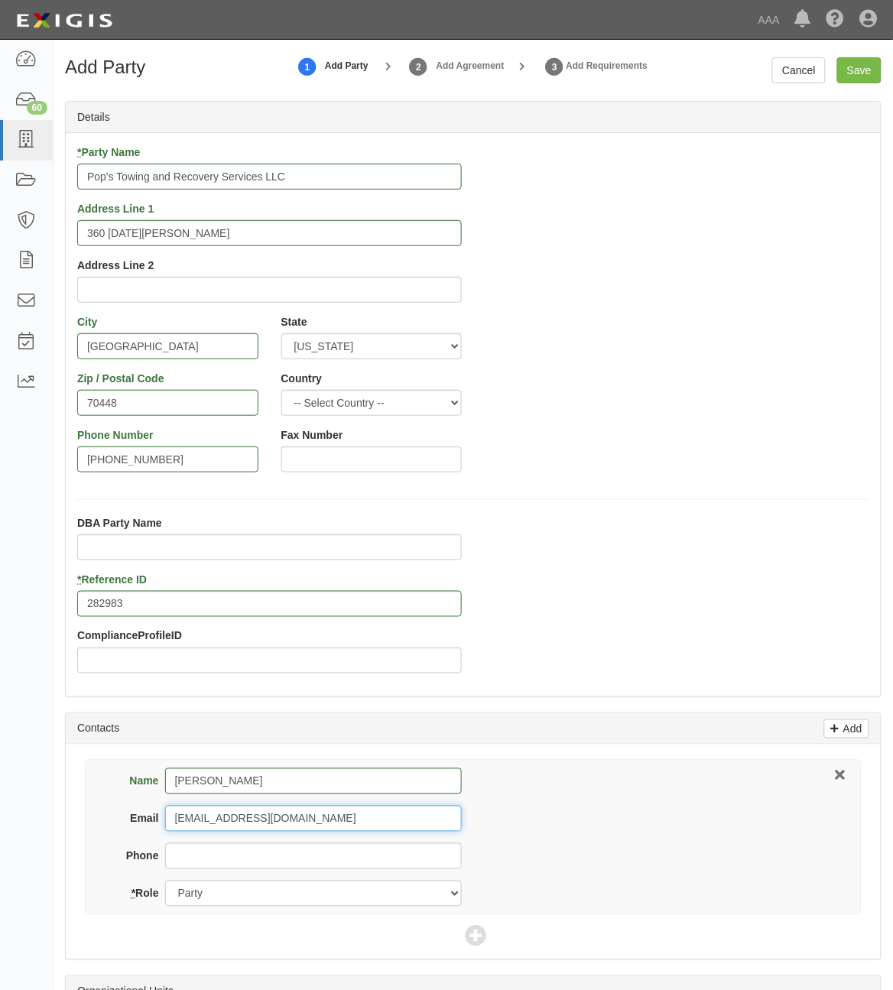
type input "[EMAIL_ADDRESS][DOMAIN_NAME]"
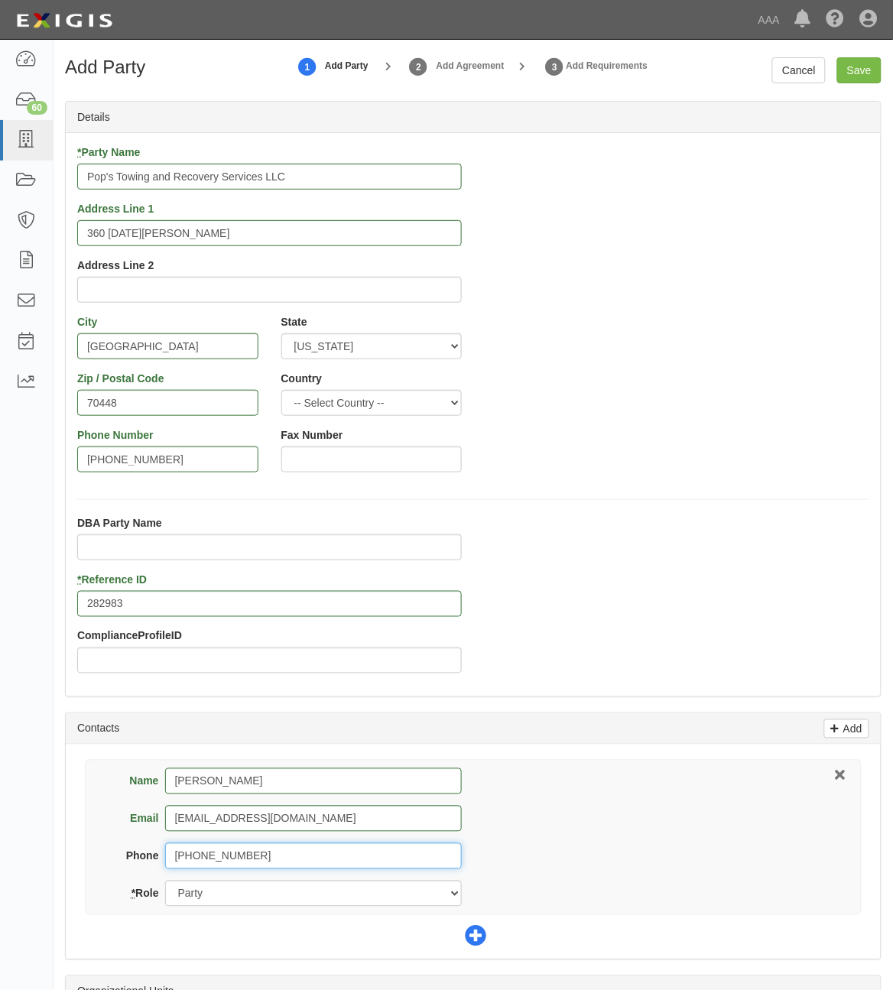
type input "[PHONE_NUMBER]"
click at [481, 927] on icon at bounding box center [475, 936] width 21 height 21
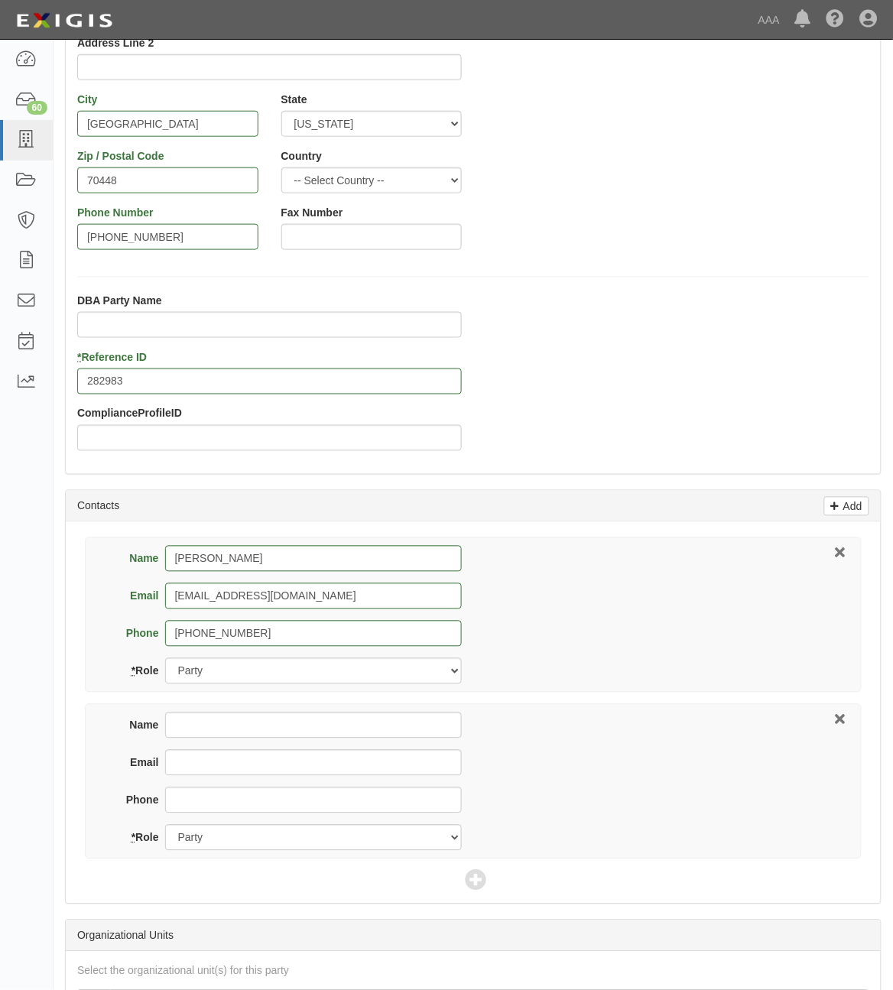
scroll to position [233, 0]
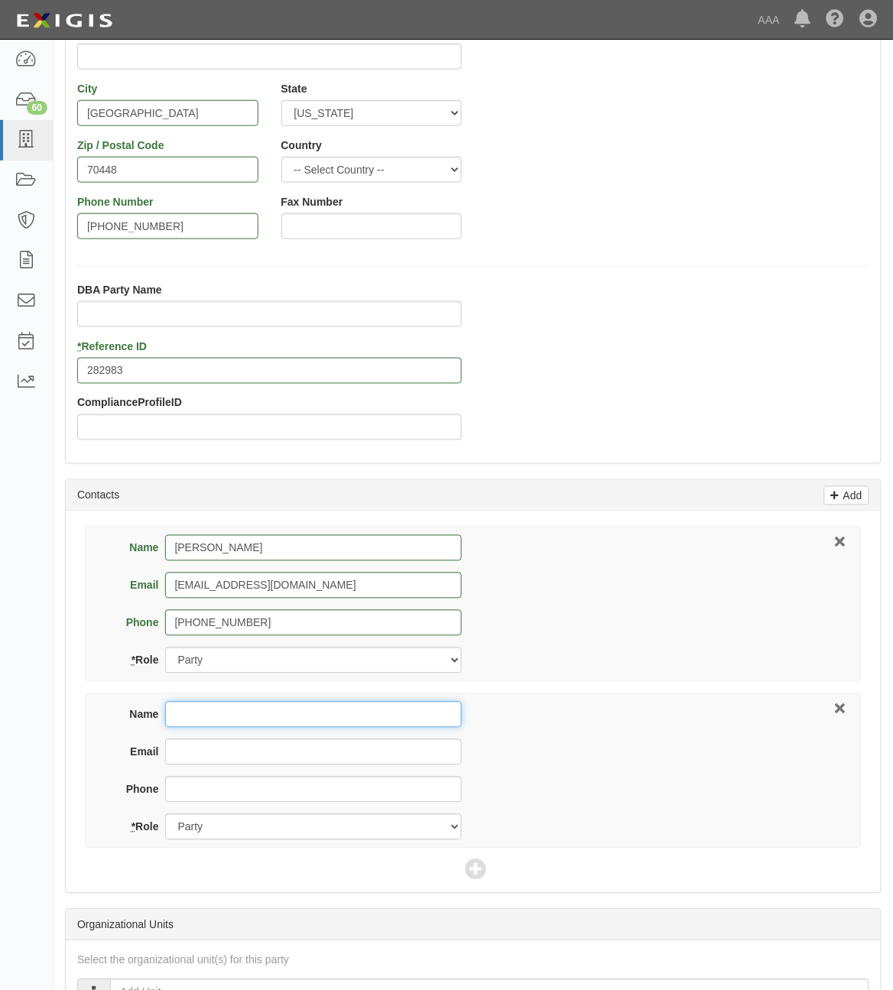
click at [391, 711] on input "Name" at bounding box center [313, 715] width 297 height 26
type input "[PERSON_NAME]"
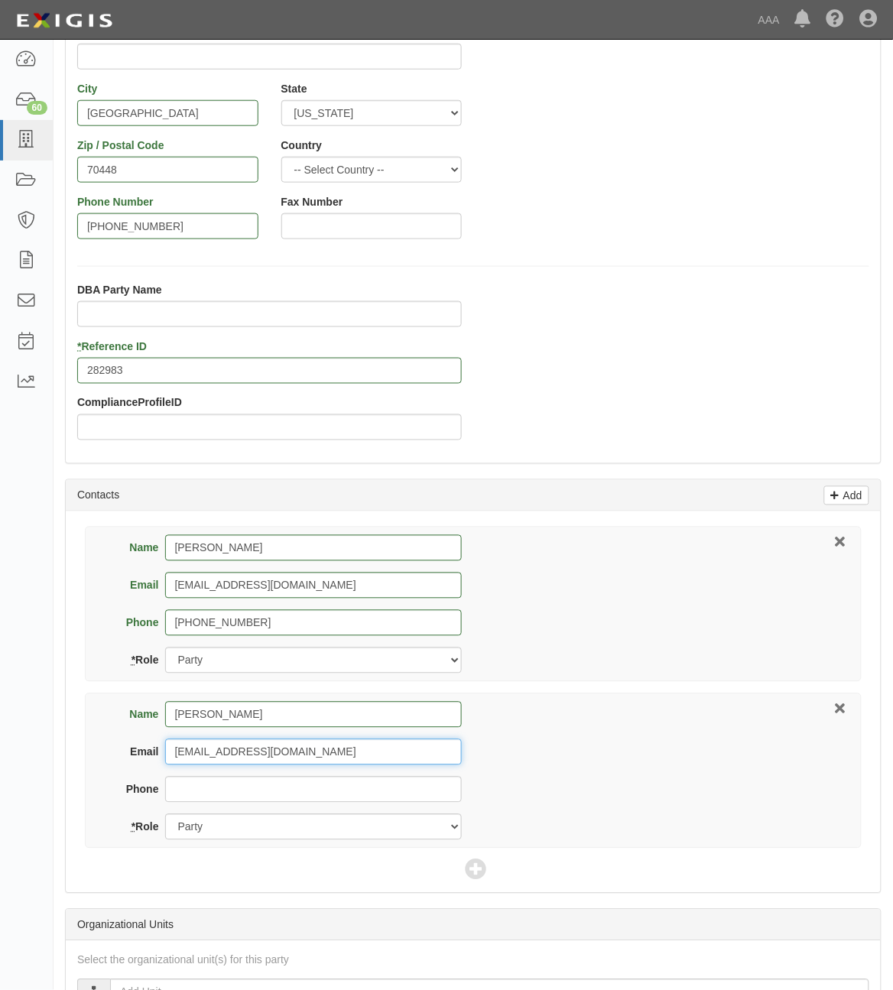
type input "[EMAIL_ADDRESS][DOMAIN_NAME]"
type input "[PHONE_NUMBER]"
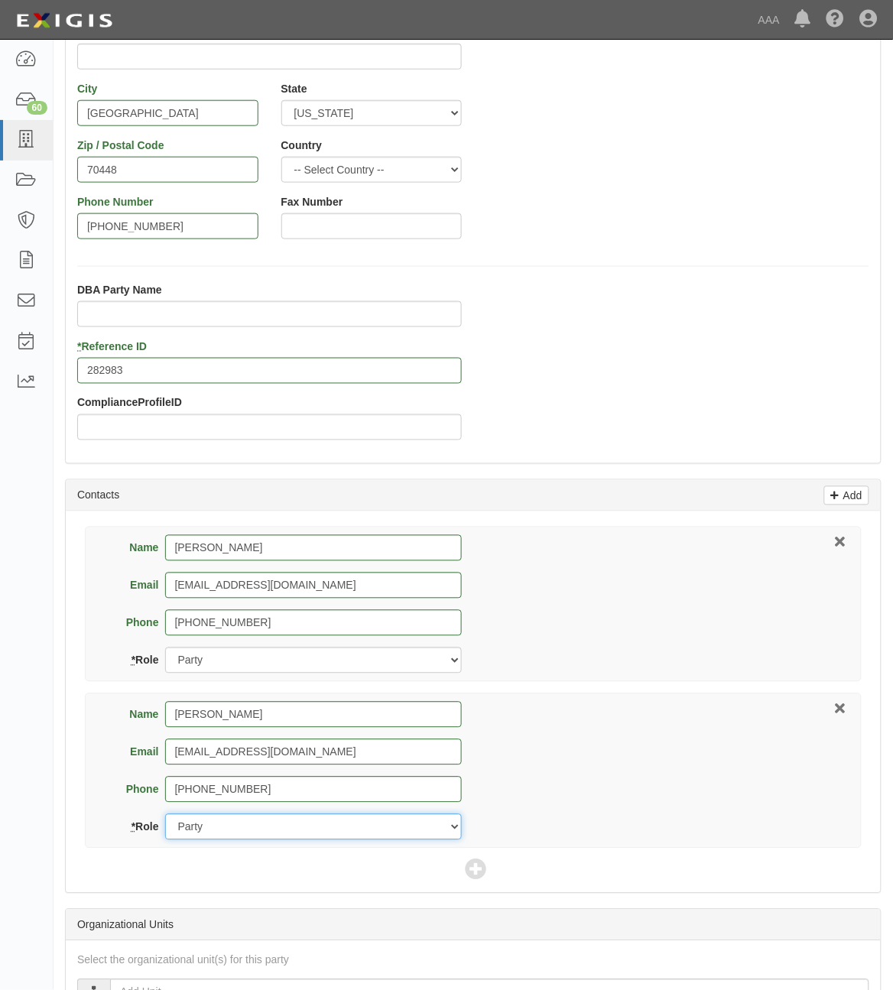
click at [374, 835] on select "Party Broker Other" at bounding box center [313, 827] width 297 height 26
select select "Broker"
click at [165, 815] on select "Party Broker Other" at bounding box center [313, 827] width 297 height 26
click at [482, 869] on icon at bounding box center [475, 870] width 21 height 21
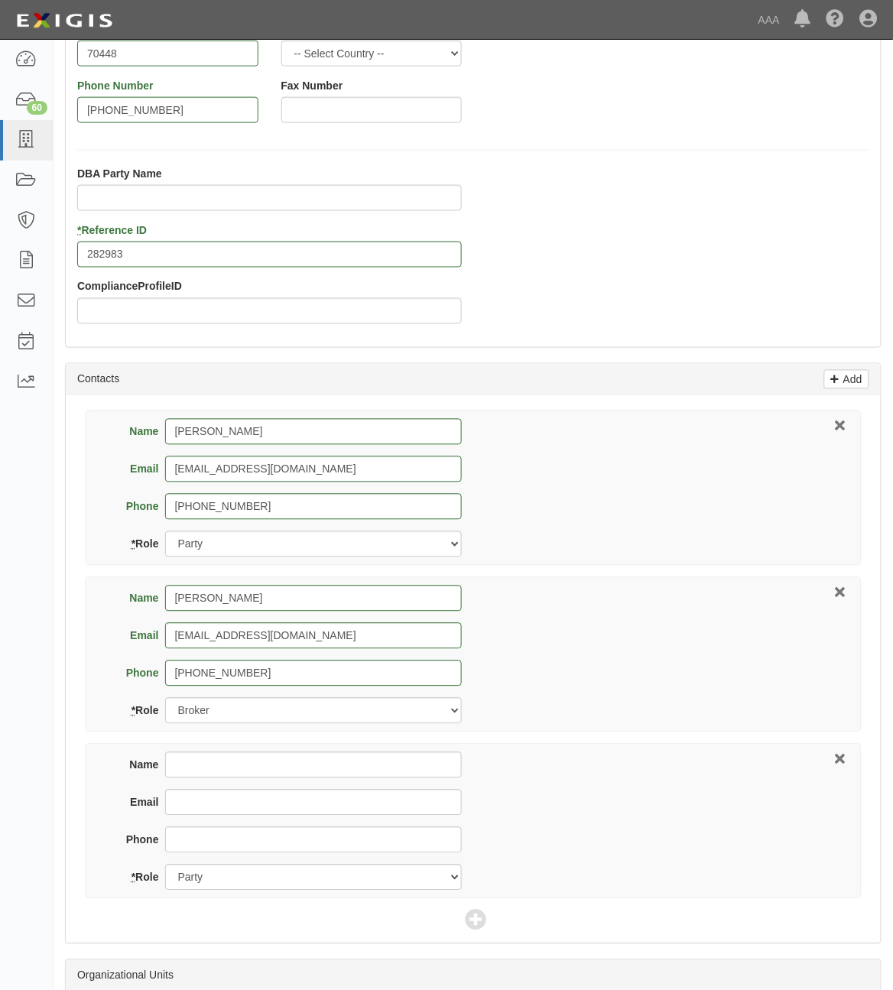
scroll to position [356, 0]
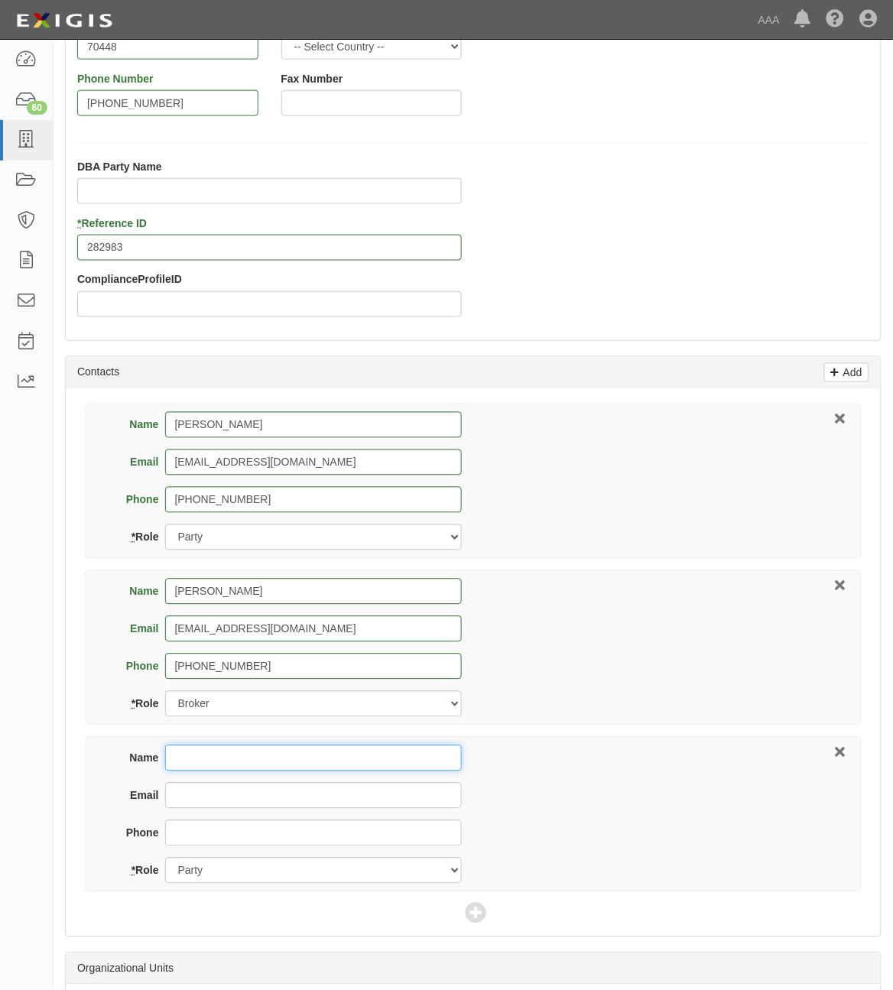
click at [387, 750] on input "Name" at bounding box center [313, 758] width 297 height 26
type input "[PERSON_NAME]"
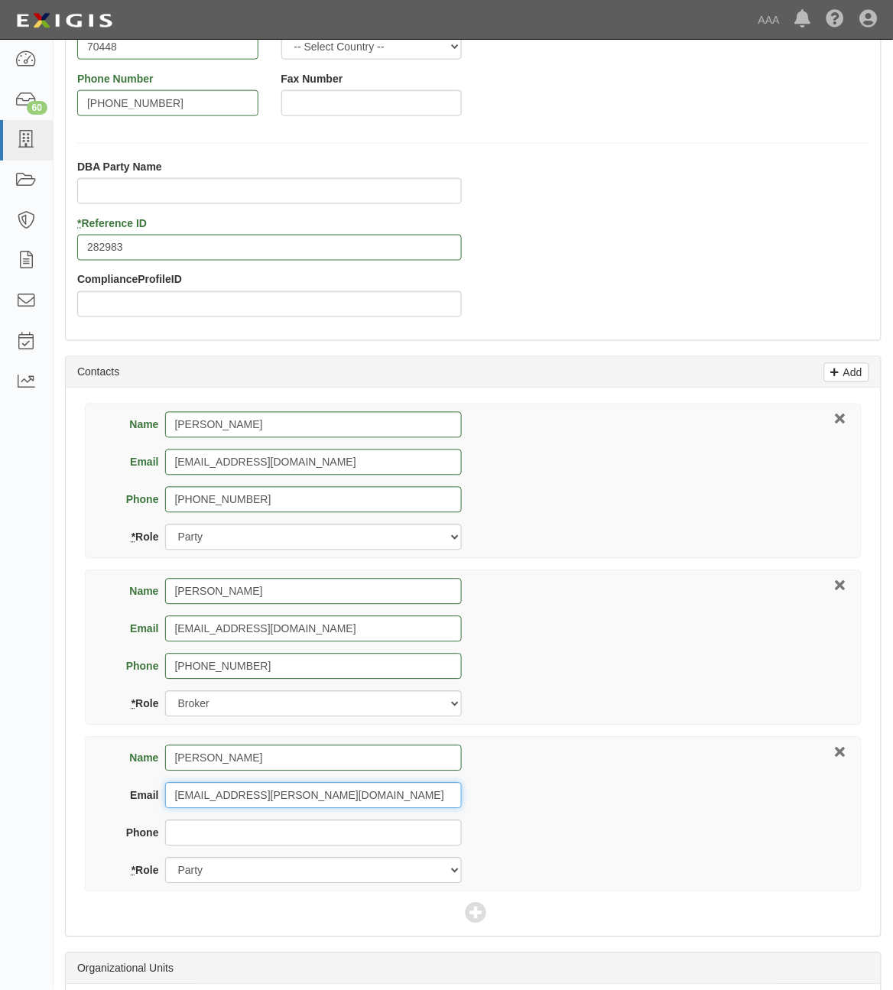
type input "[EMAIL_ADDRESS][PERSON_NAME][DOMAIN_NAME]"
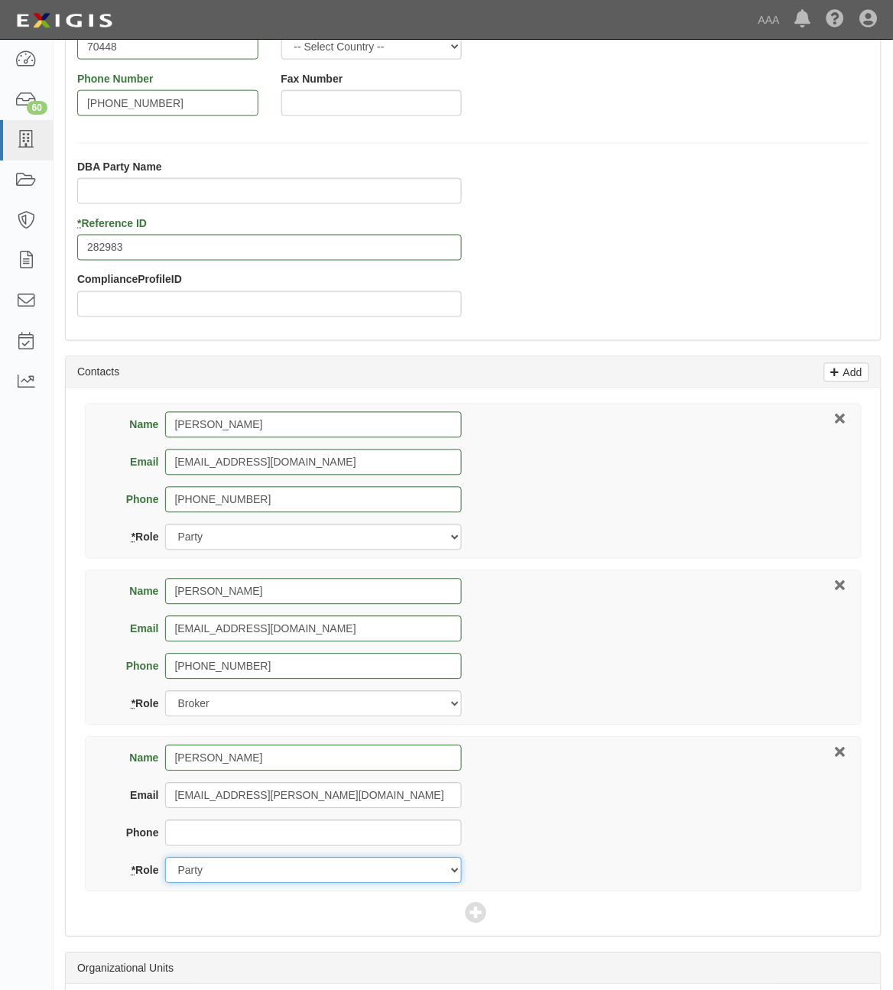
click at [317, 876] on select "Party Broker Other" at bounding box center [313, 870] width 297 height 26
select select "Other"
click at [165, 859] on select "Party Broker Other" at bounding box center [313, 870] width 297 height 26
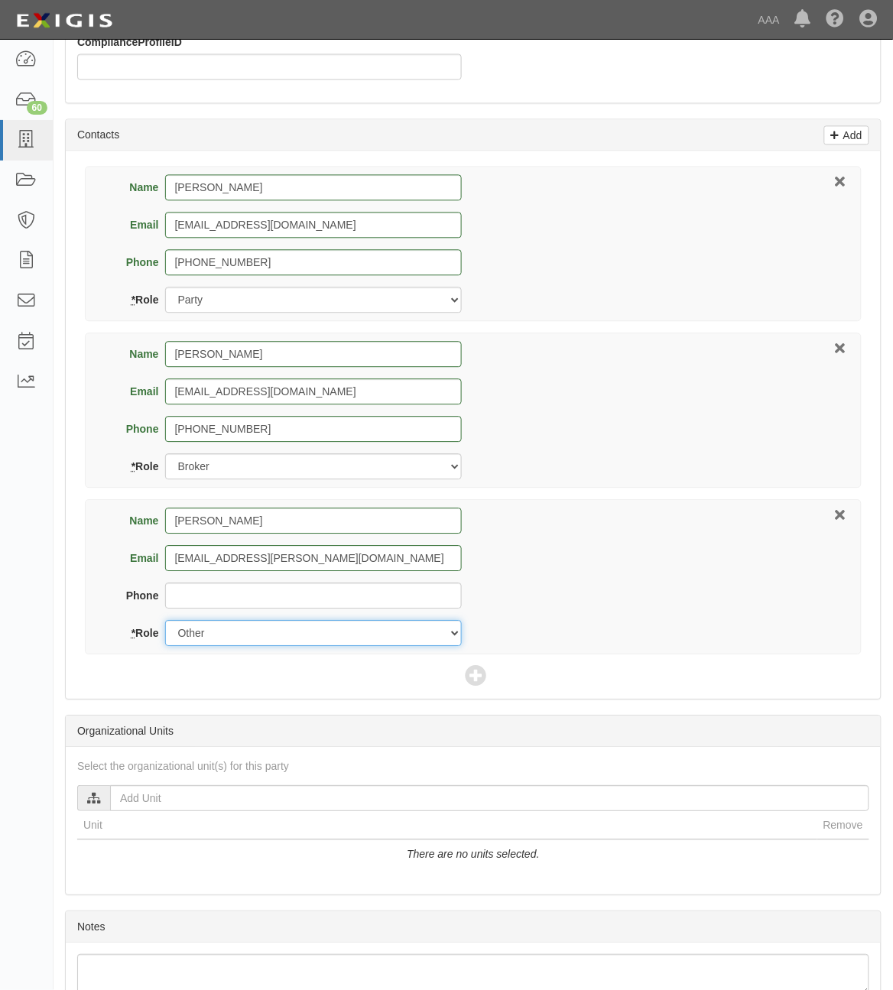
scroll to position [594, 0]
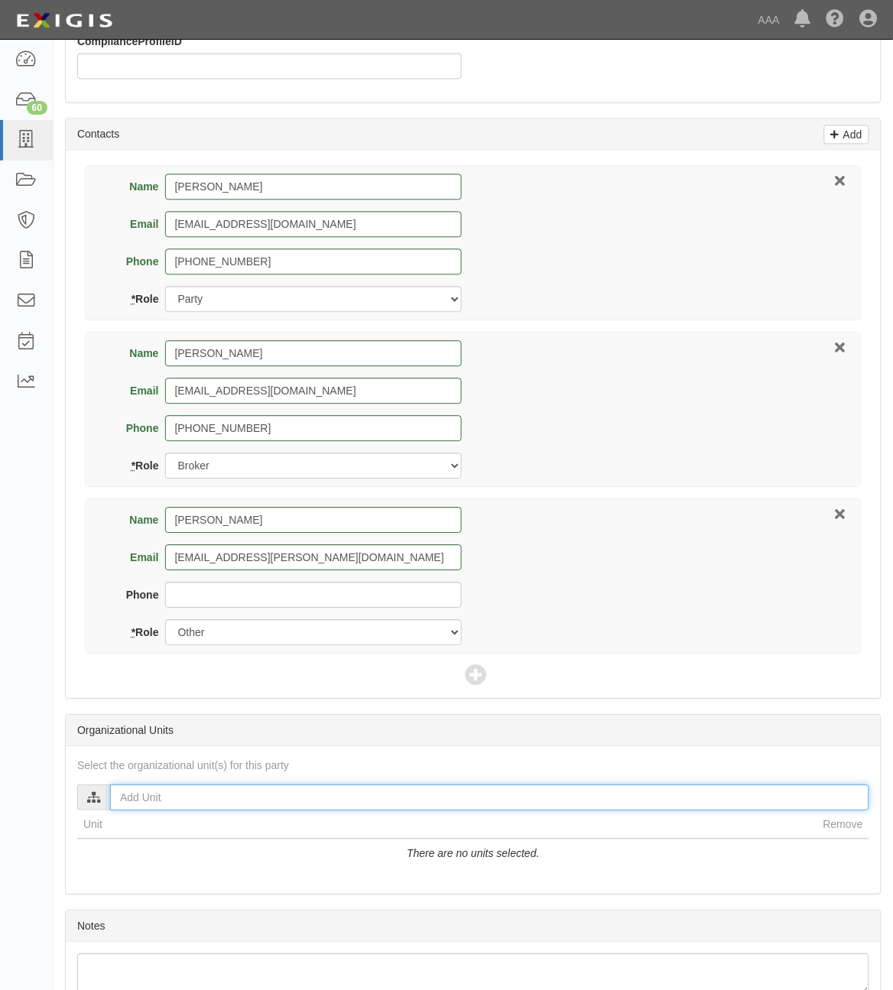
click at [414, 797] on input "text" at bounding box center [489, 798] width 759 height 26
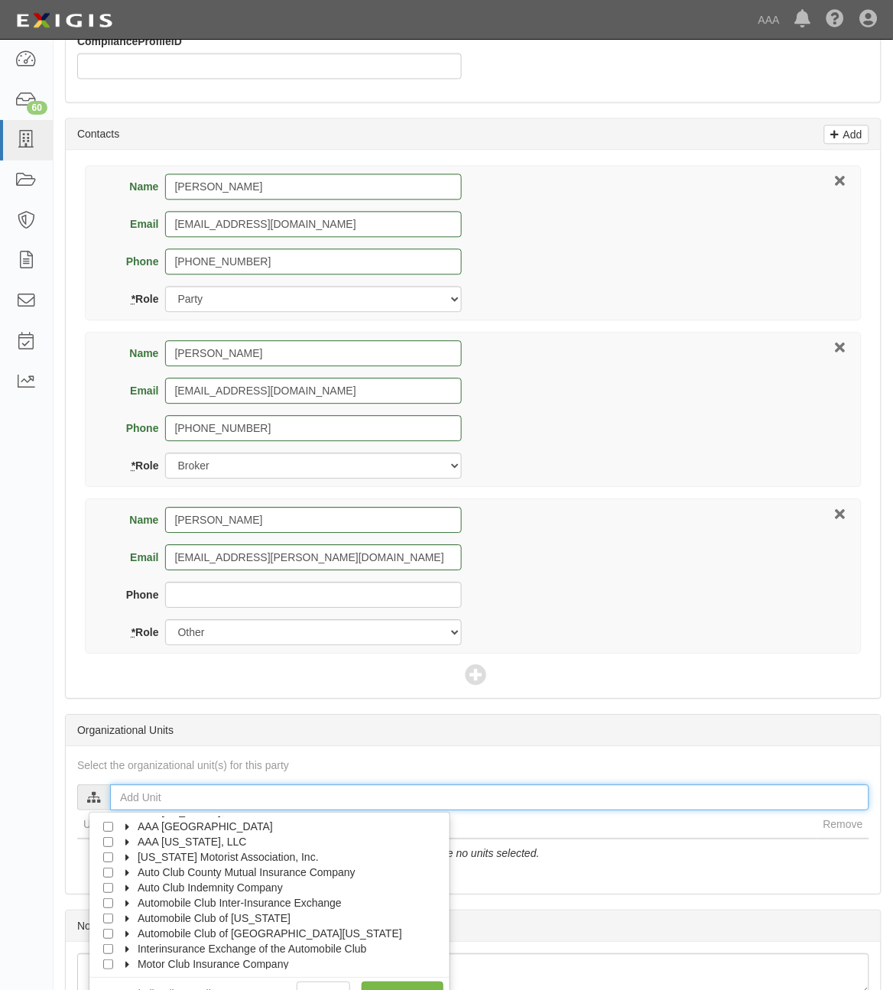
scroll to position [61, 0]
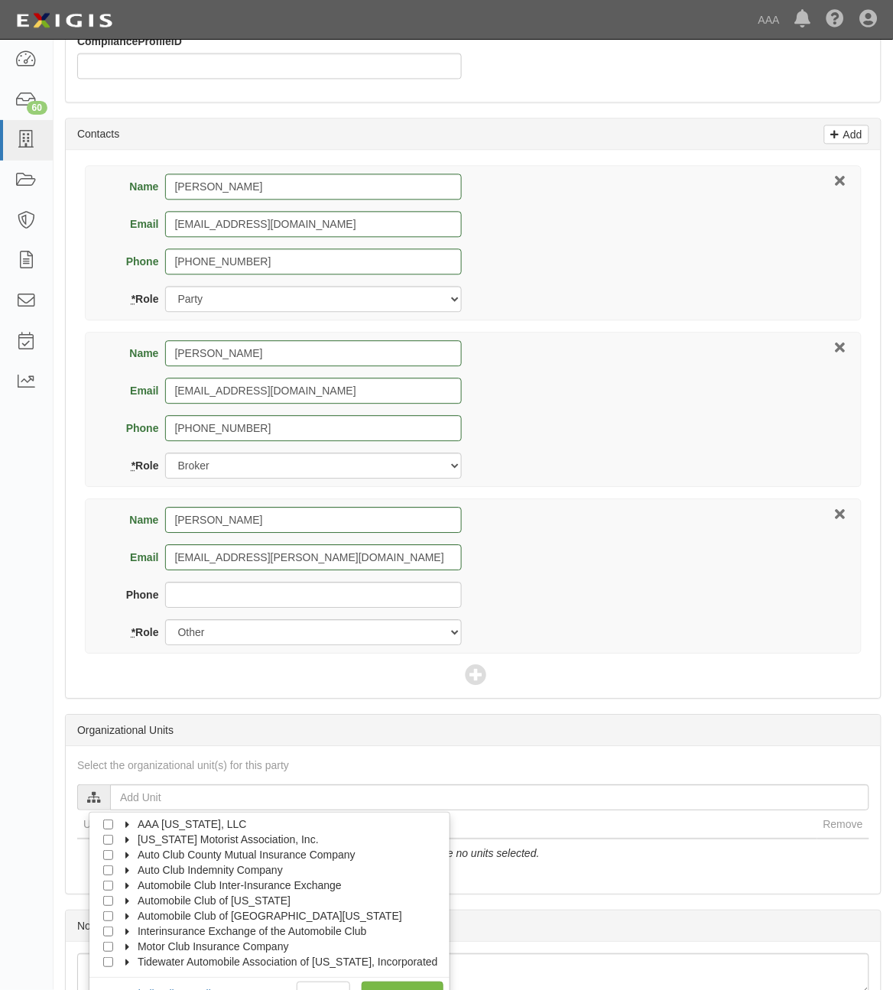
click at [141, 907] on span "Automobile Club of Missouri" at bounding box center [214, 901] width 153 height 12
click at [158, 917] on span "Automotive Services" at bounding box center [200, 916] width 98 height 12
click at [134, 890] on input "Emergency Roadside Service (ERS)" at bounding box center [136, 886] width 10 height 10
checkbox input "true"
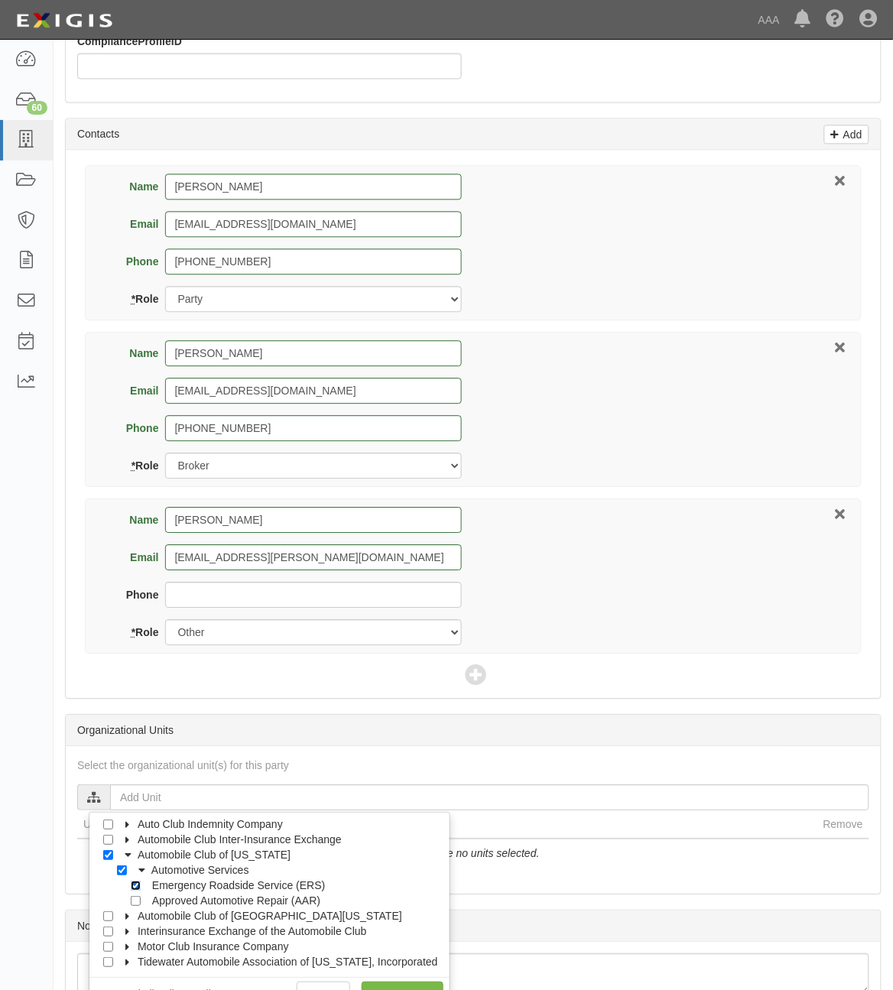
checkbox input "true"
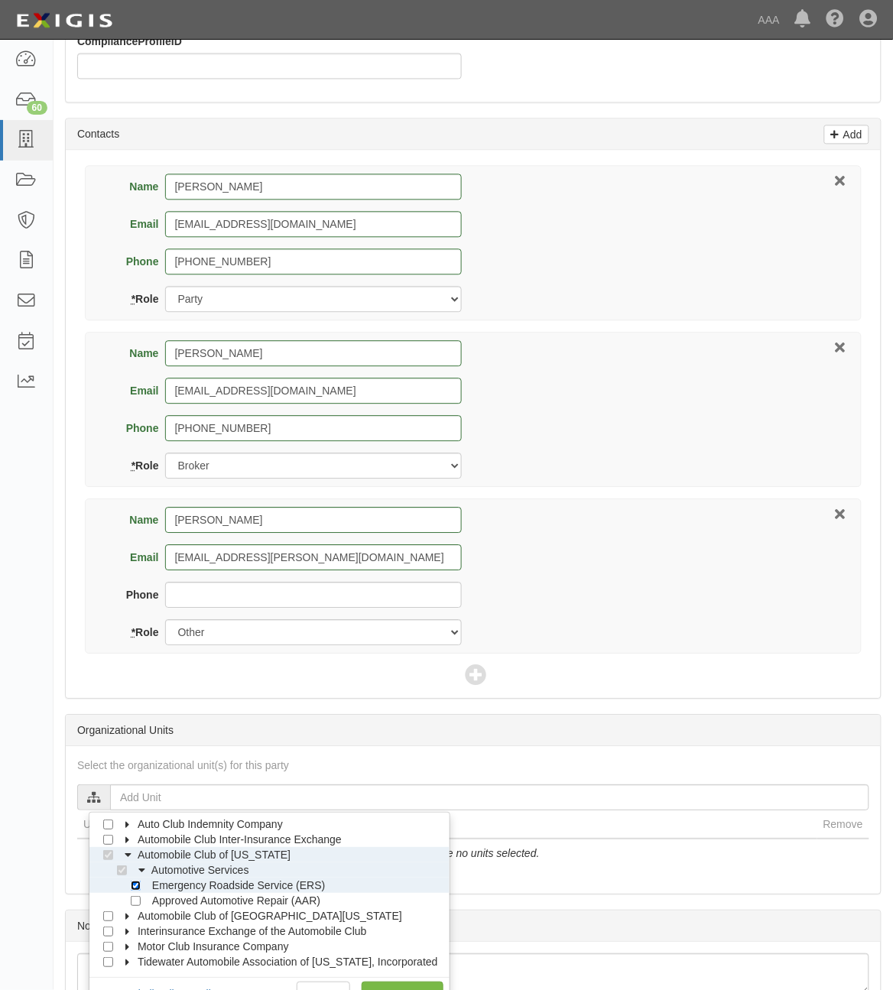
scroll to position [689, 0]
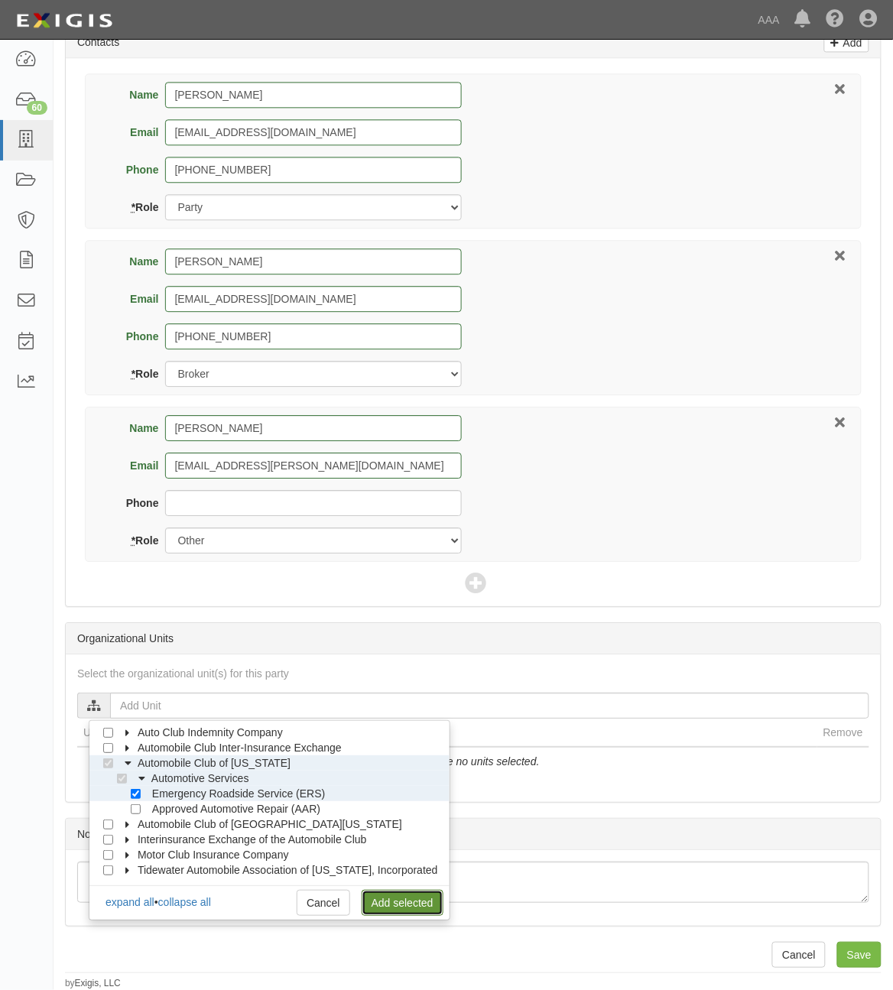
click at [391, 900] on link "Add selected" at bounding box center [402, 903] width 82 height 26
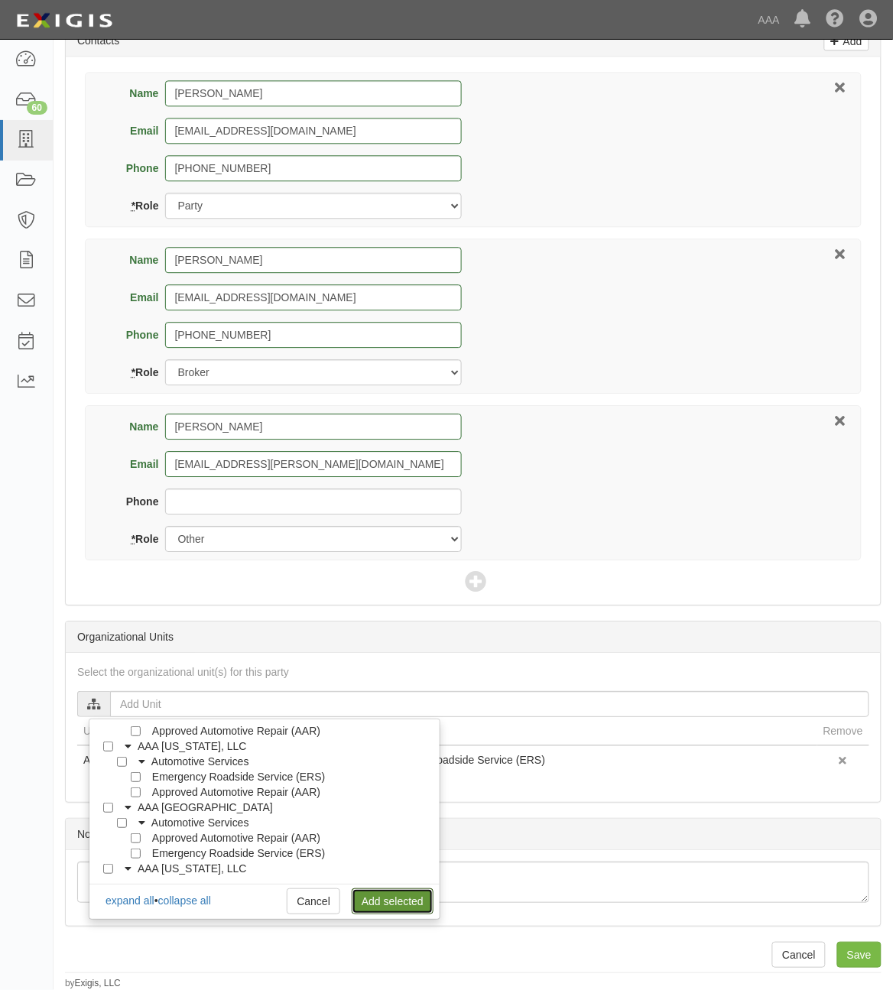
scroll to position [0, 0]
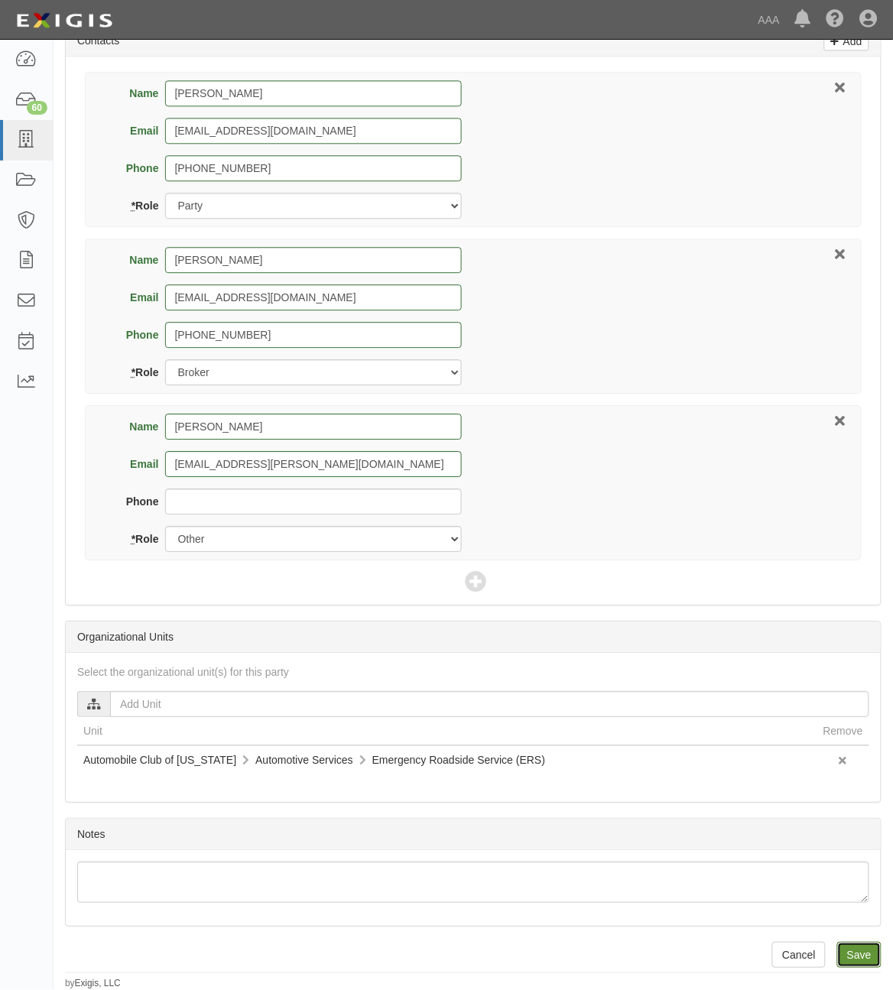
click at [860, 948] on input "Save" at bounding box center [859, 954] width 44 height 26
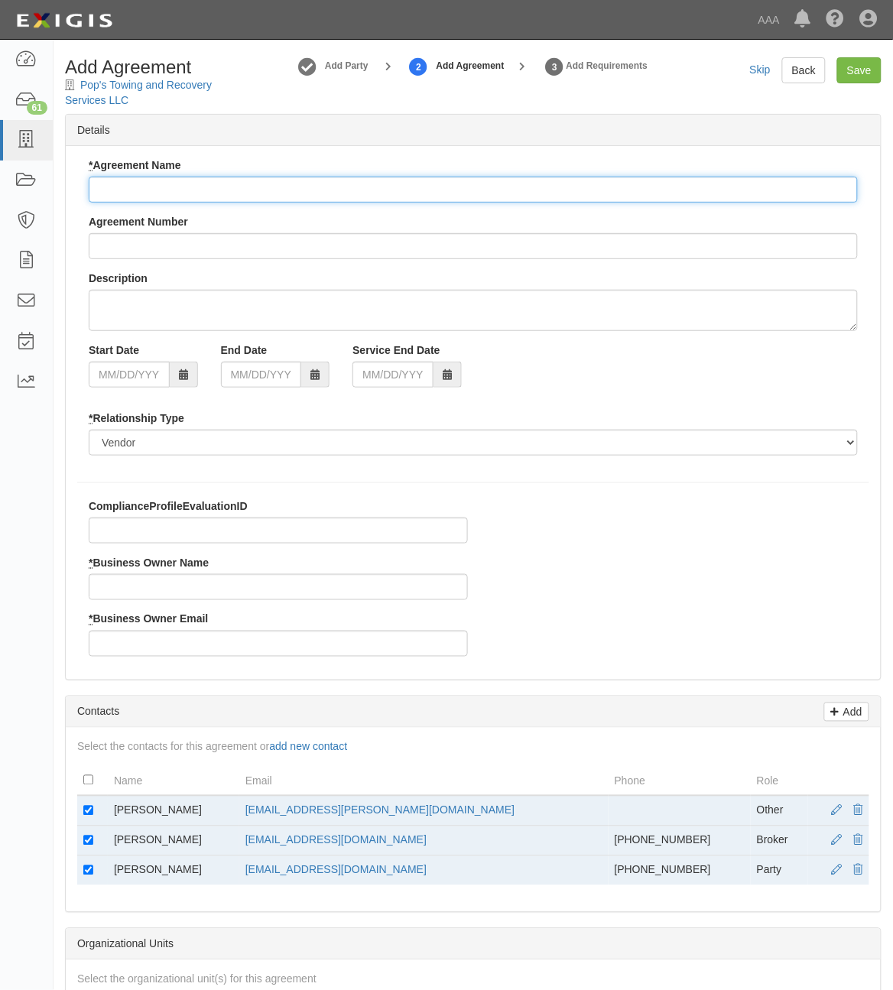
click at [212, 178] on input "* Agreement Name" at bounding box center [473, 190] width 769 height 26
paste input "ACMO ERS 15%"
type input "ACMO ERS 15%"
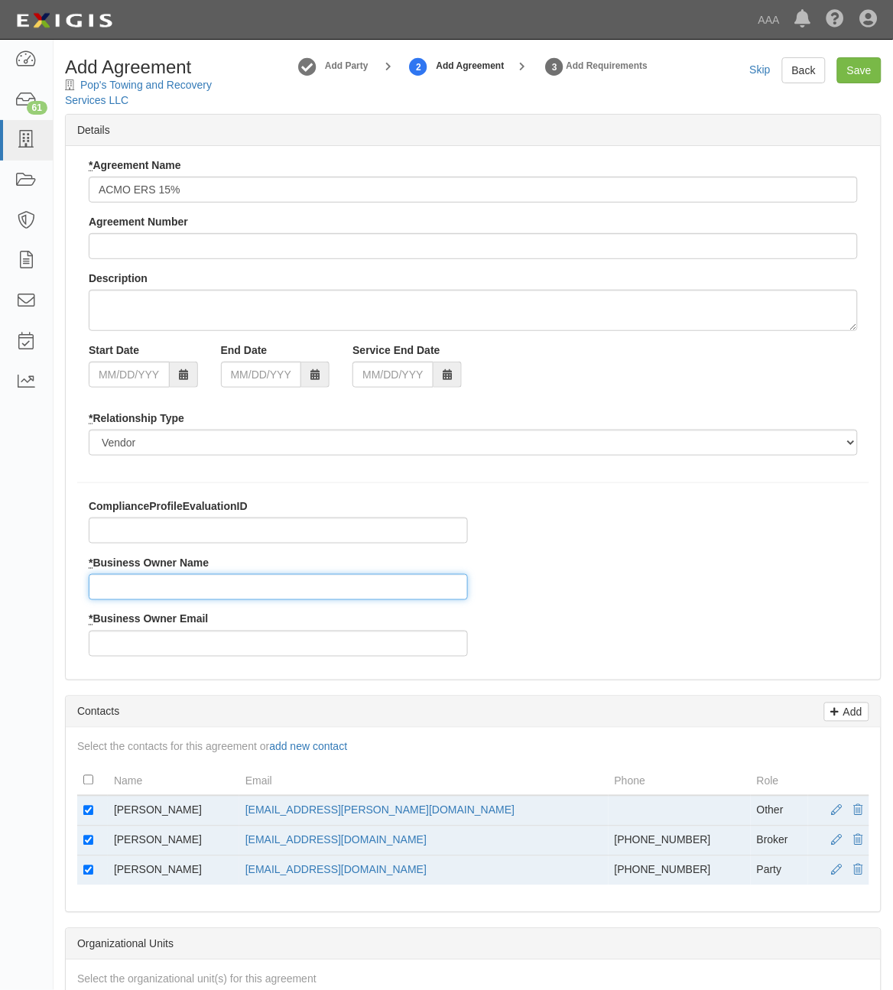
click at [195, 585] on input "* Business Owner Name" at bounding box center [278, 587] width 379 height 26
type input "[PERSON_NAME]"
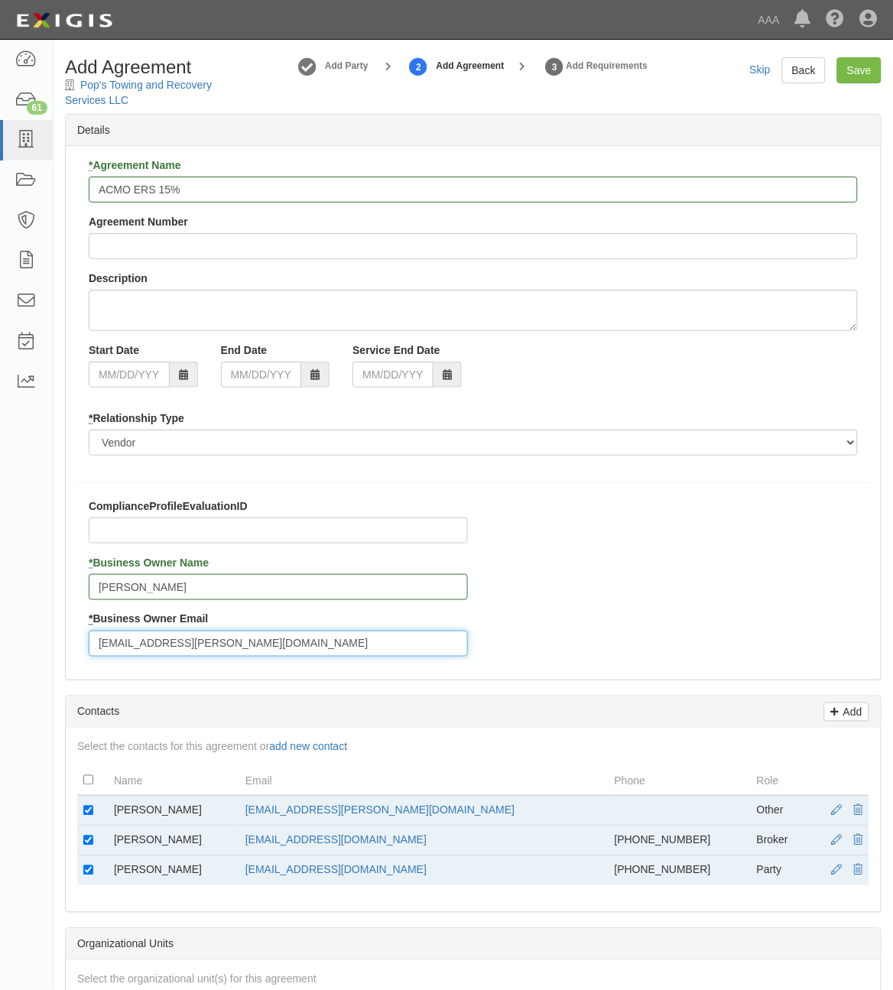
type input "[EMAIL_ADDRESS][PERSON_NAME][DOMAIN_NAME]"
click at [80, 816] on td at bounding box center [92, 811] width 31 height 31
click at [88, 815] on input "checkbox" at bounding box center [88, 810] width 10 height 10
checkbox input "false"
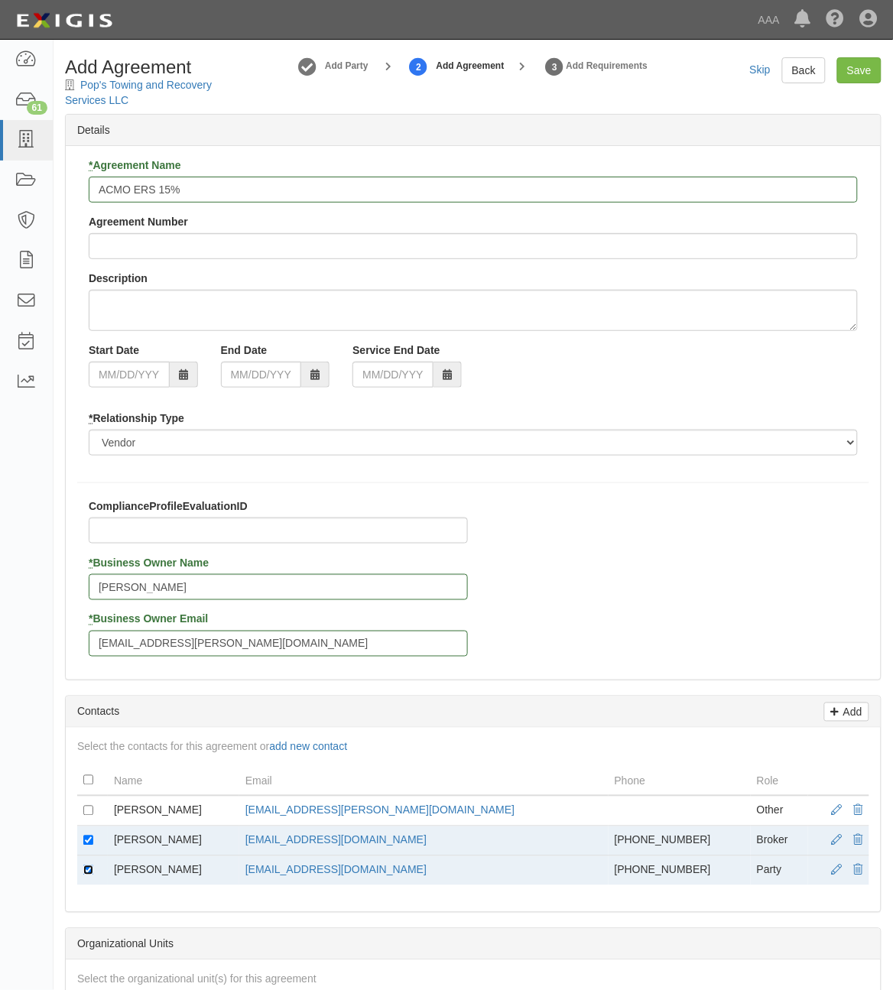
click at [88, 867] on input "checkbox" at bounding box center [88, 870] width 10 height 10
checkbox input "false"
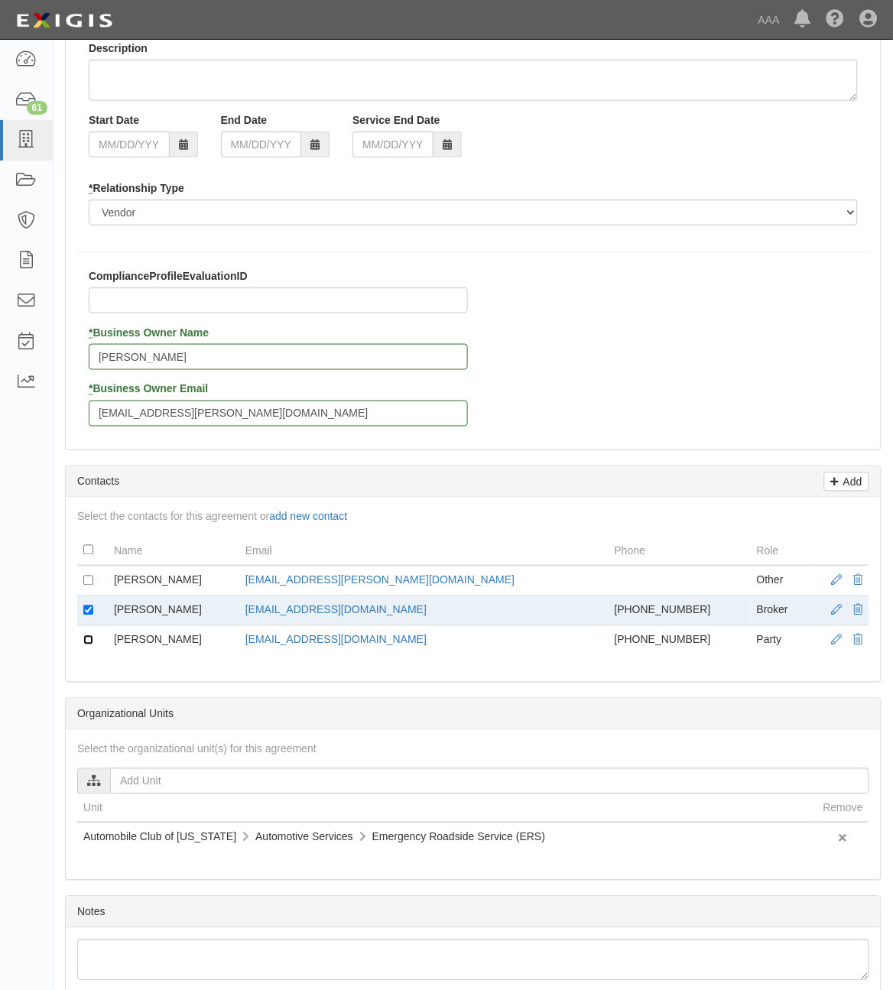
scroll to position [436, 0]
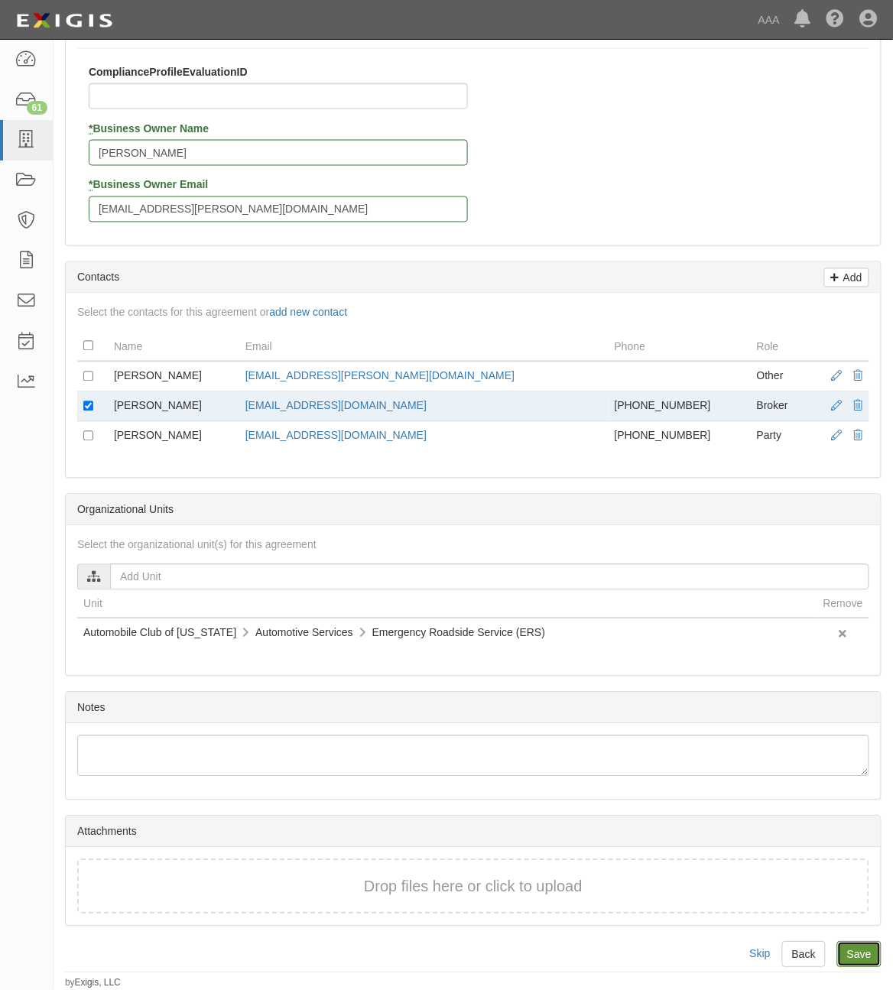
click at [864, 945] on input "Save" at bounding box center [859, 954] width 44 height 26
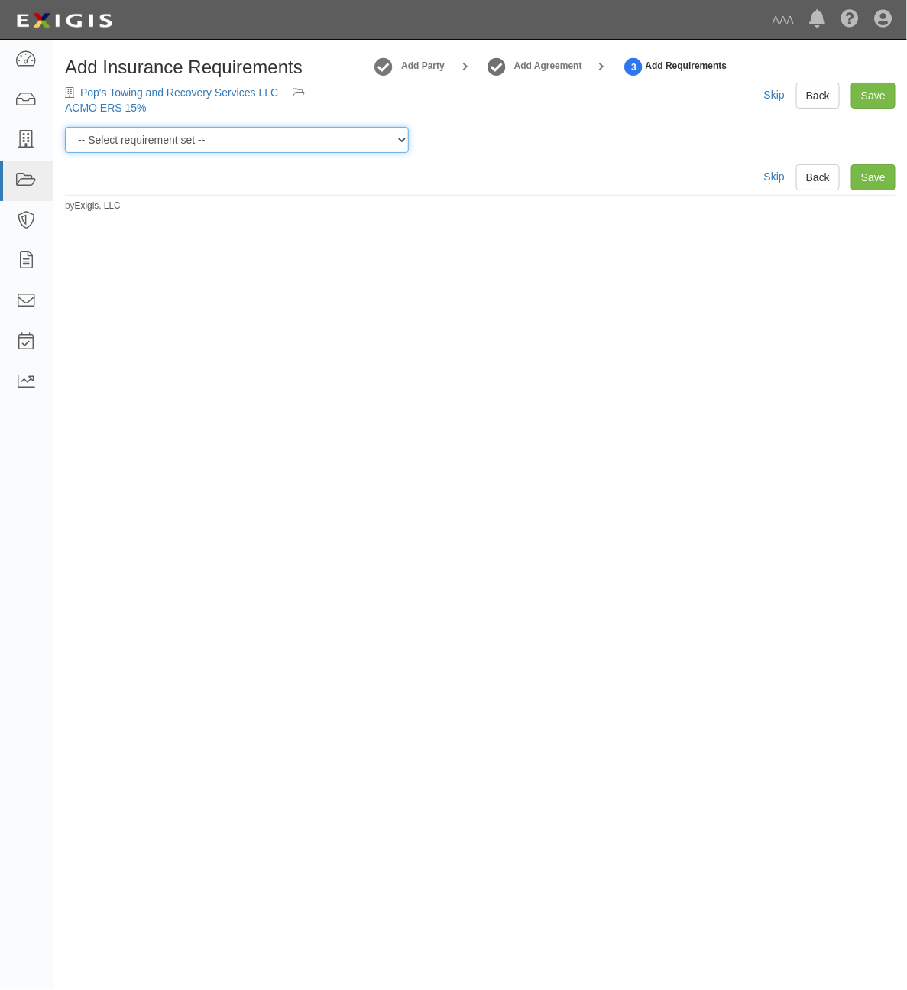
click at [314, 134] on select "-- Select requirement set -- AAA East Central AAR AAA East Central ERS AAA East…" at bounding box center [237, 140] width 344 height 26
select select "16733"
click at [65, 127] on select "-- Select requirement set -- AAA East Central AAR AAA East Central ERS AAA East…" at bounding box center [237, 140] width 344 height 26
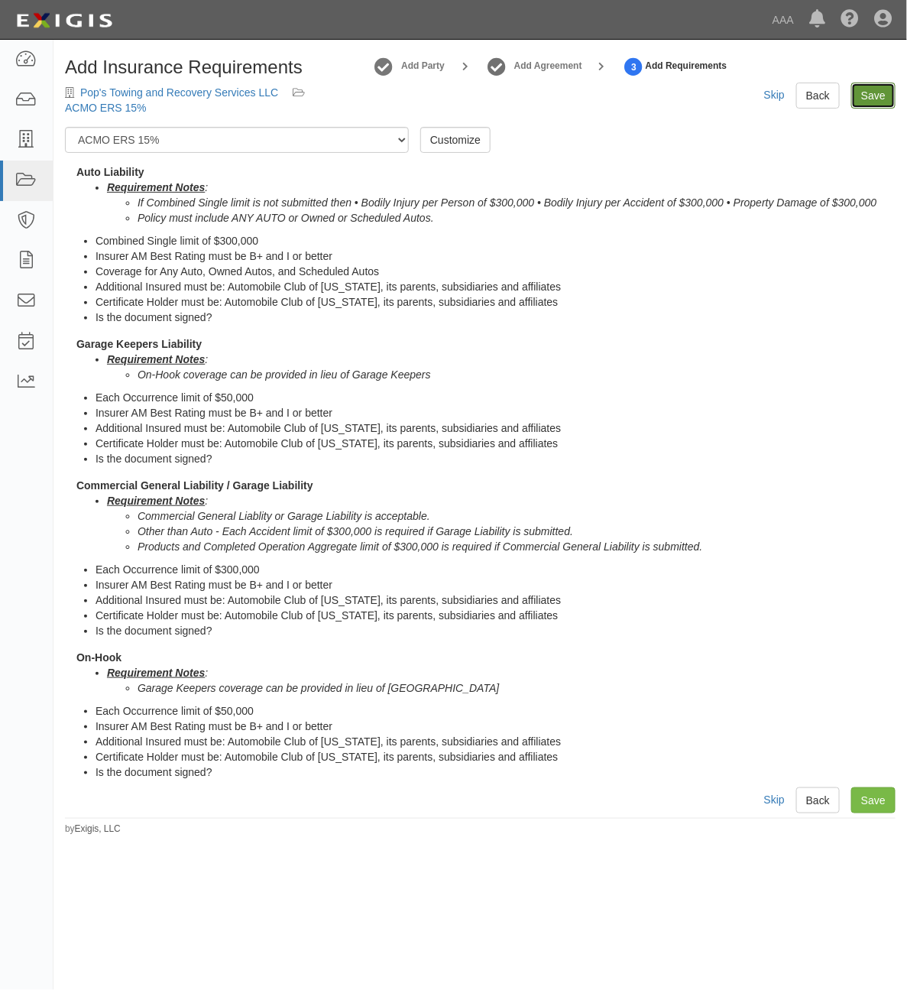
click at [881, 93] on link "Save" at bounding box center [873, 96] width 44 height 26
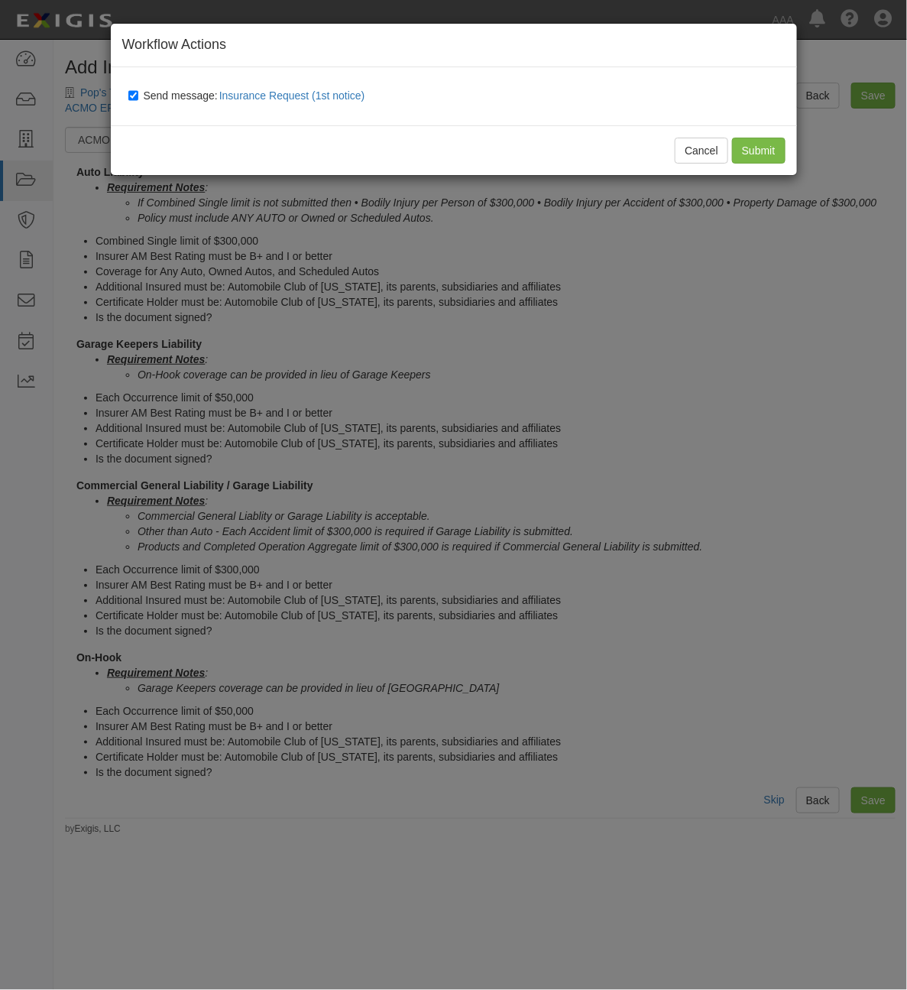
click at [177, 102] on label "Send message: Insurance Request (1st notice)" at bounding box center [249, 96] width 243 height 20
click at [138, 102] on input "Send message: Insurance Request (1st notice)" at bounding box center [133, 95] width 10 height 12
checkbox input "false"
click at [762, 159] on input "Submit" at bounding box center [758, 151] width 53 height 26
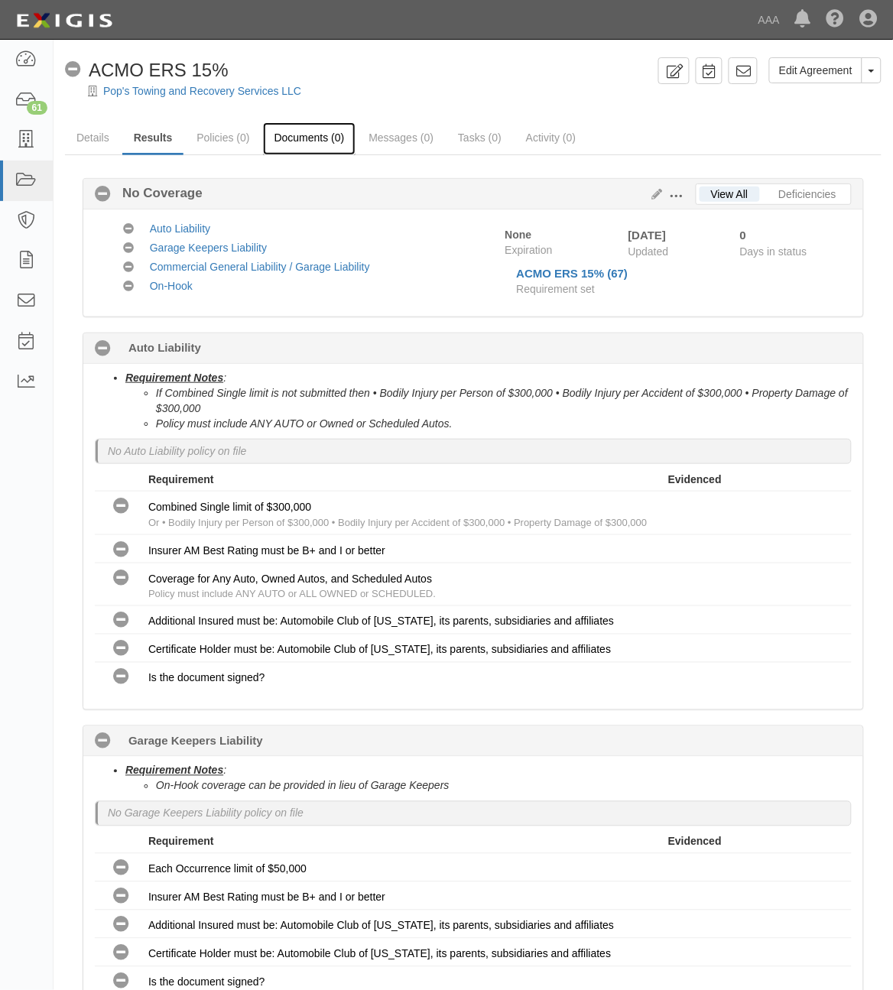
click at [332, 136] on link "Documents (0)" at bounding box center [309, 138] width 93 height 33
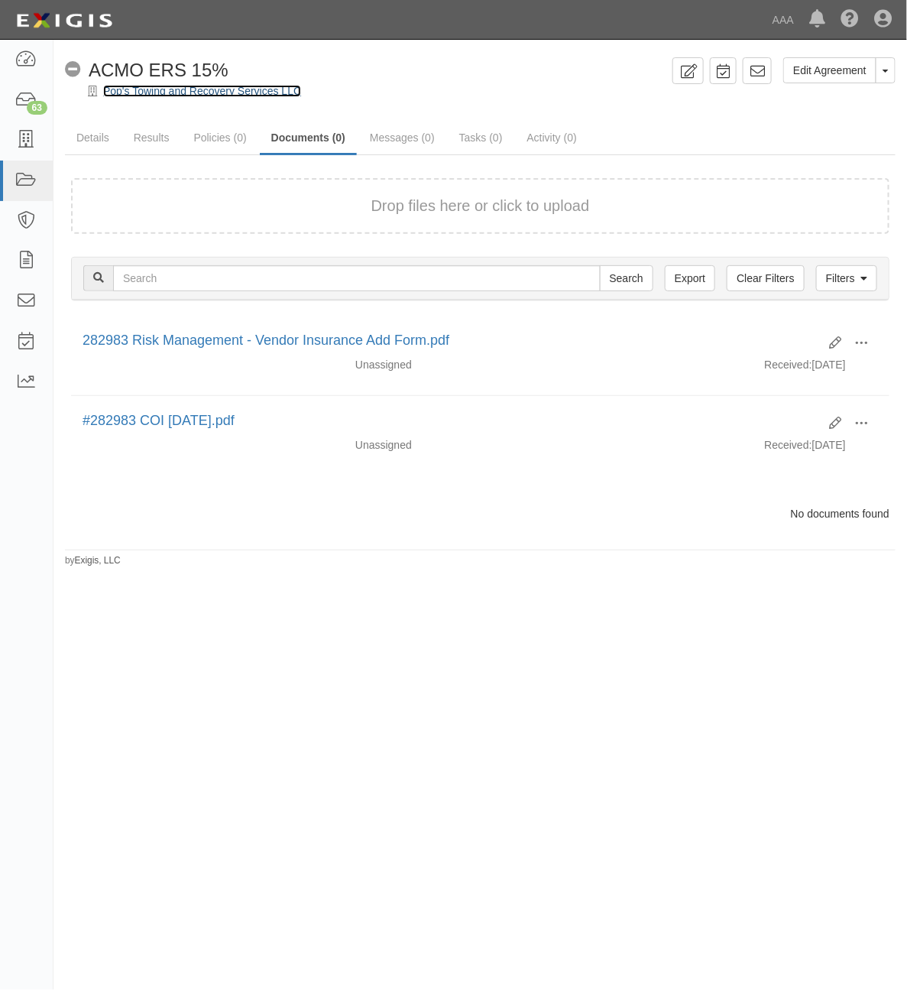
click at [256, 89] on link "Pop's Towing and Recovery Services LLC" at bounding box center [202, 91] width 198 height 12
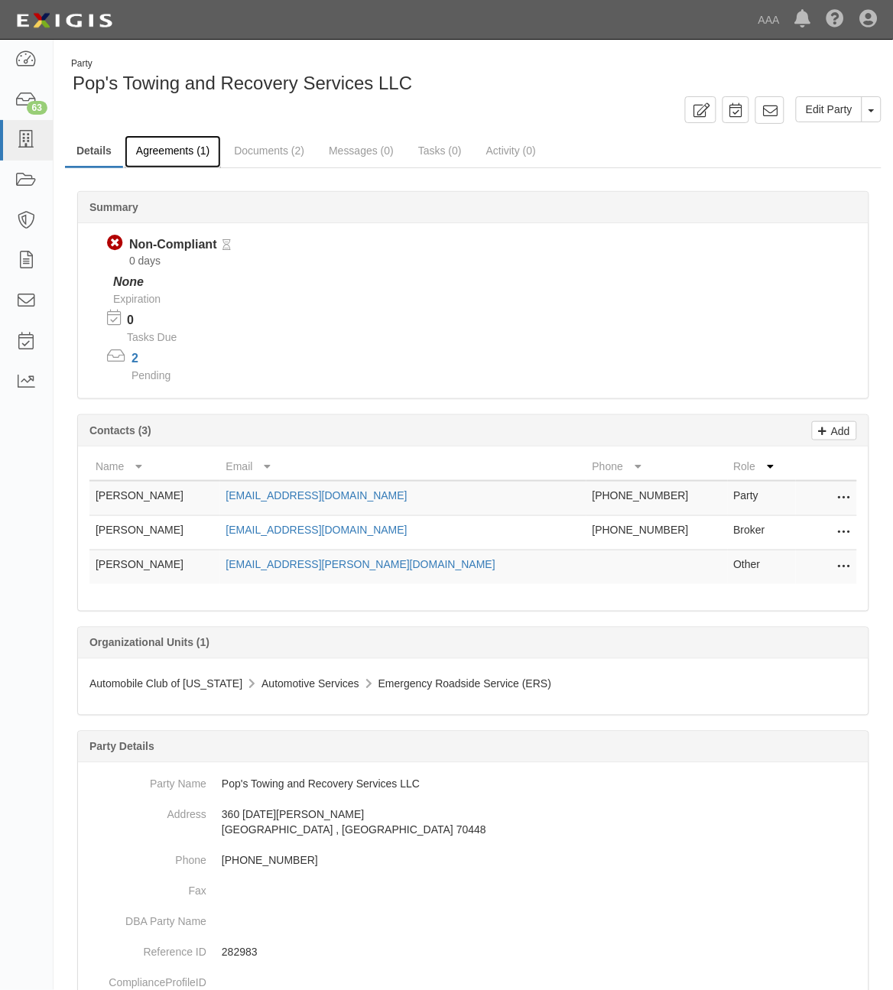
click at [180, 157] on link "Agreements (1)" at bounding box center [173, 151] width 96 height 33
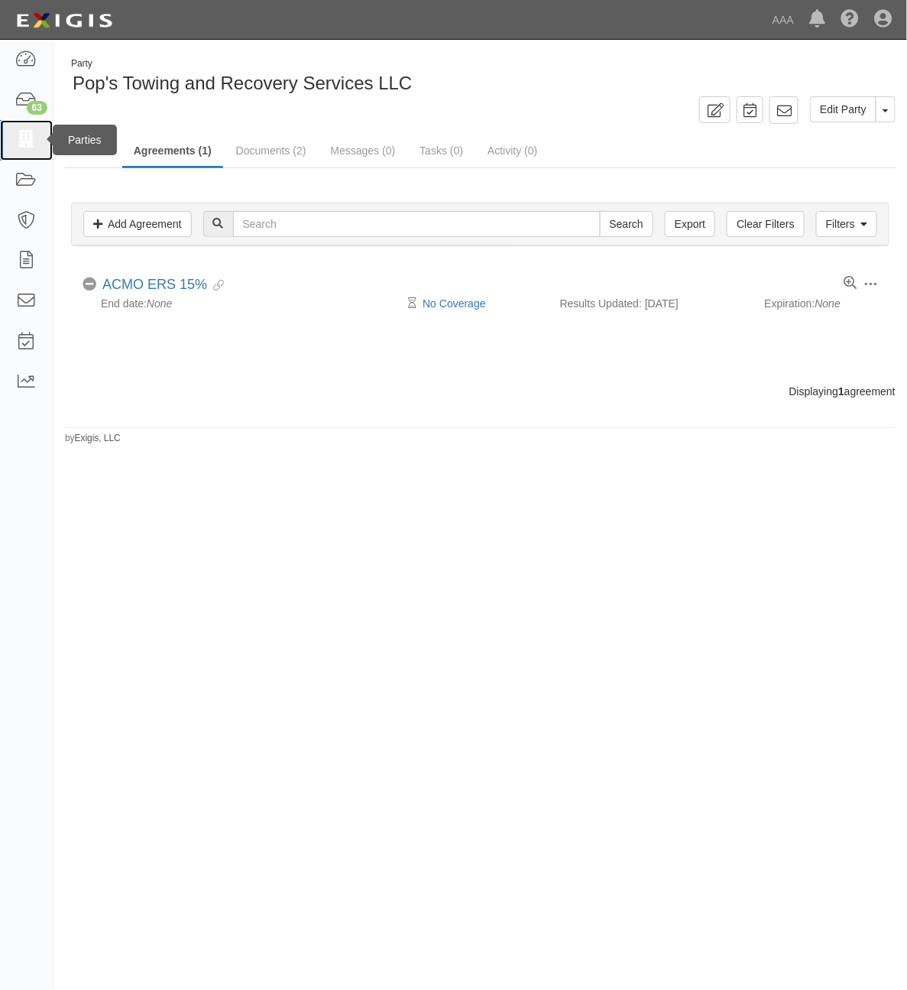
click at [29, 139] on icon at bounding box center [25, 140] width 21 height 18
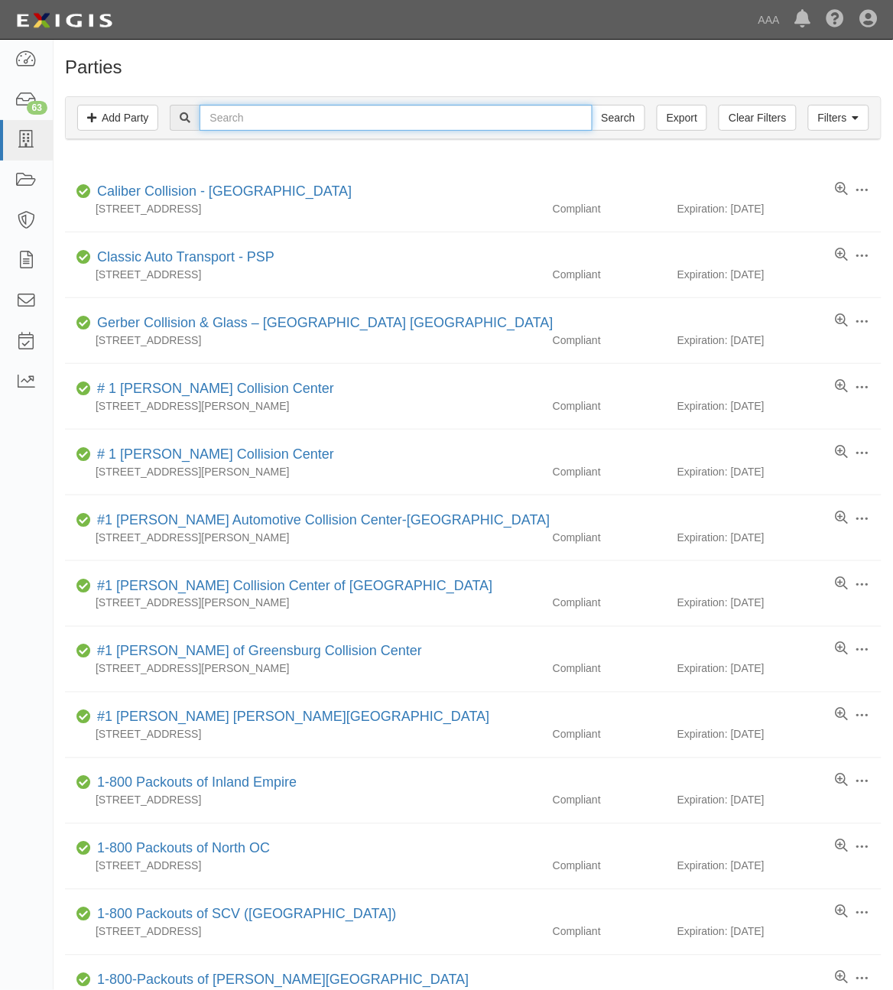
click at [403, 120] on input "text" at bounding box center [395, 118] width 392 height 26
type input "1444`7"
click at [591, 105] on input "Search" at bounding box center [617, 118] width 53 height 26
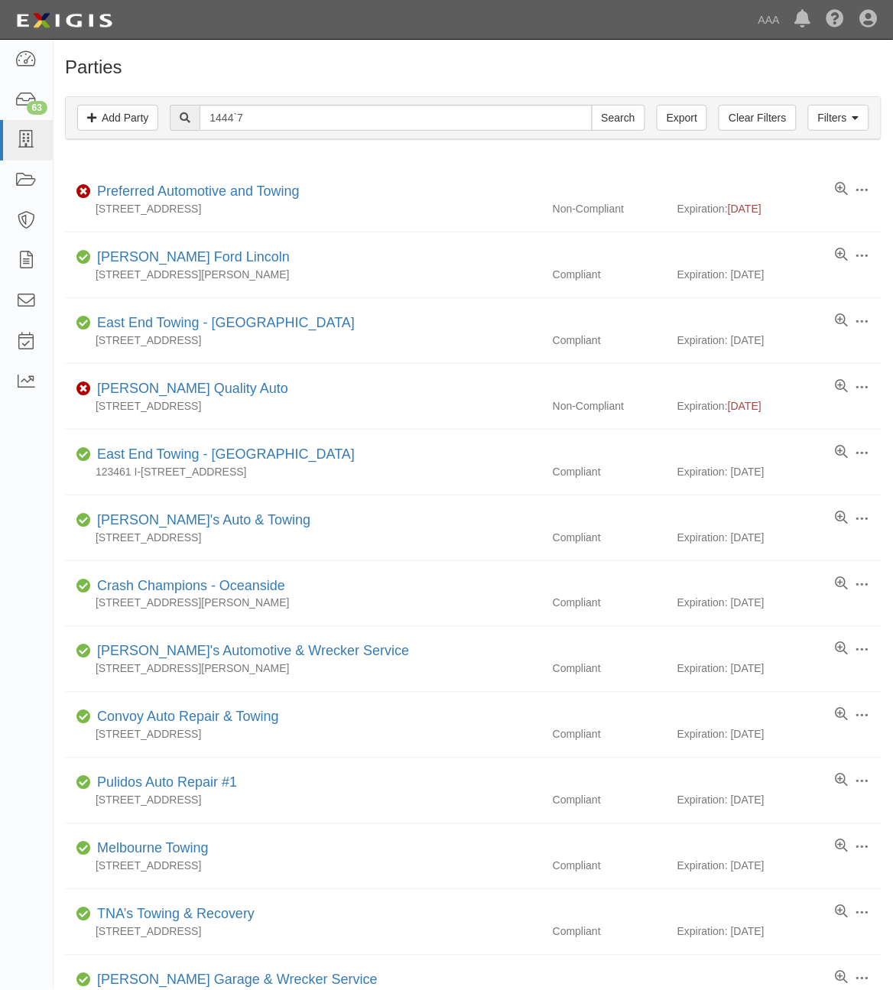
click at [403, 120] on input "1444`7" at bounding box center [395, 118] width 392 height 26
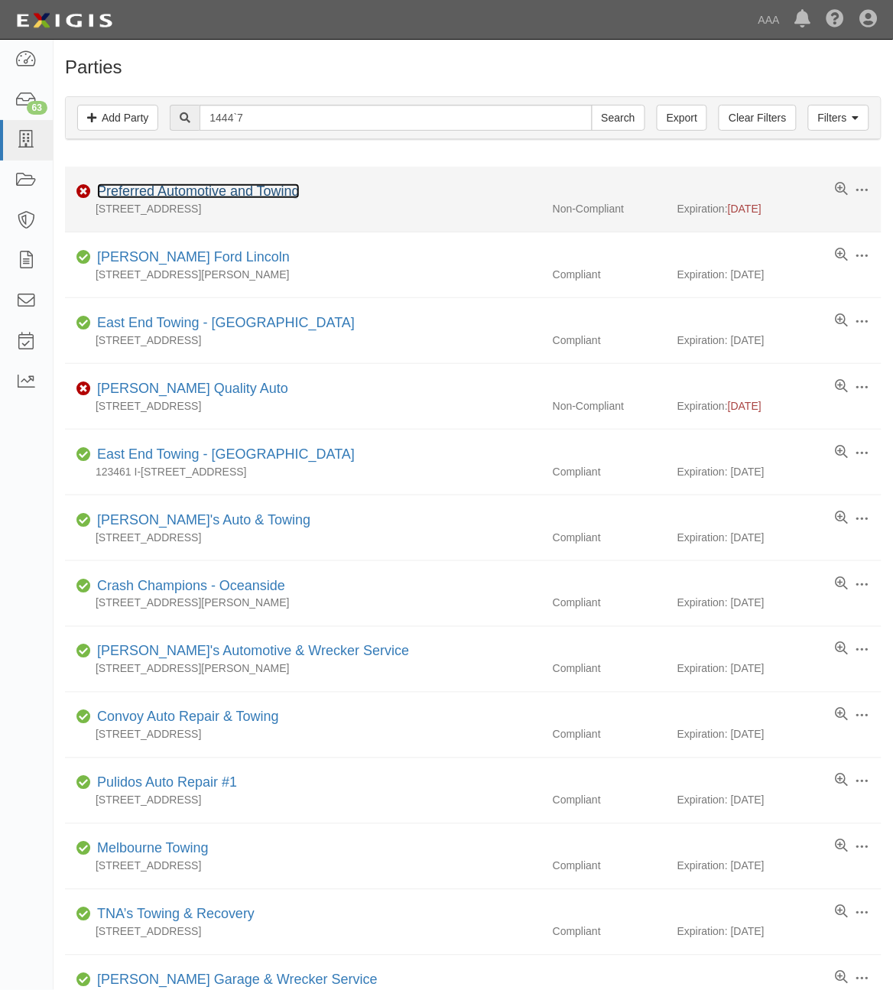
click at [228, 188] on link "Preferred Automotive and Towing" at bounding box center [198, 190] width 203 height 15
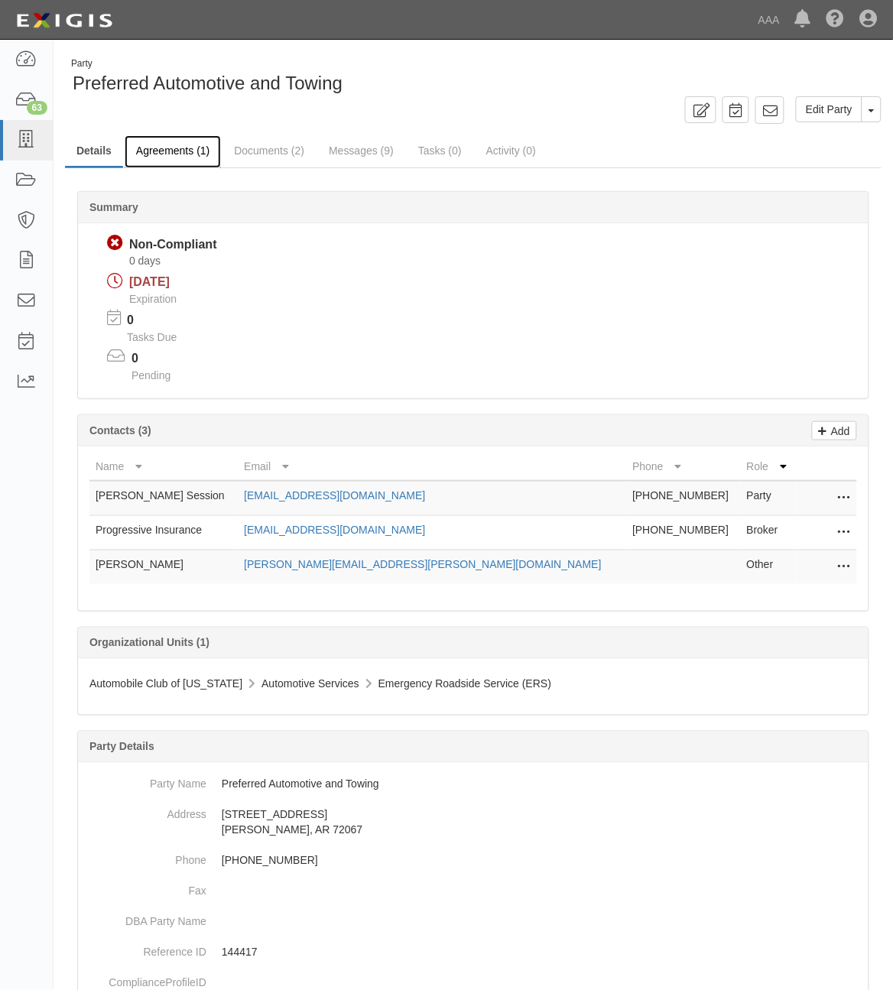
click at [178, 151] on link "Agreements (1)" at bounding box center [173, 151] width 96 height 33
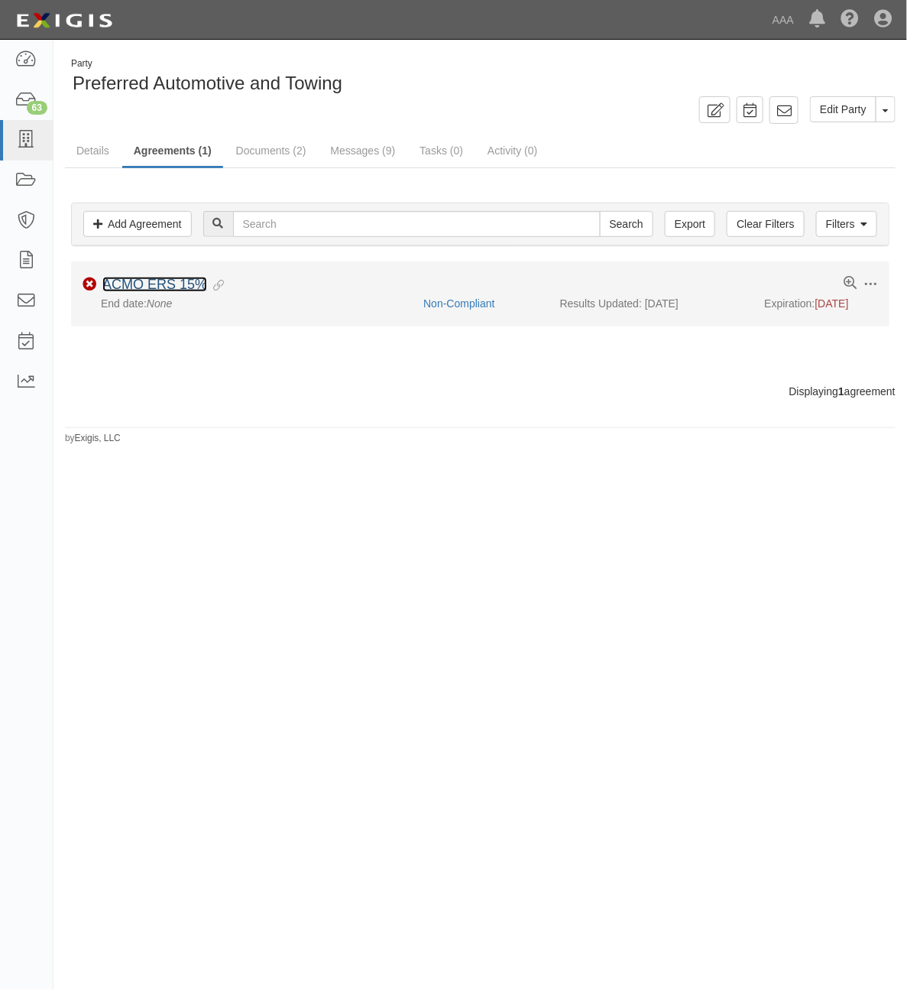
click at [167, 280] on link "ACMO ERS 15%" at bounding box center [154, 284] width 105 height 15
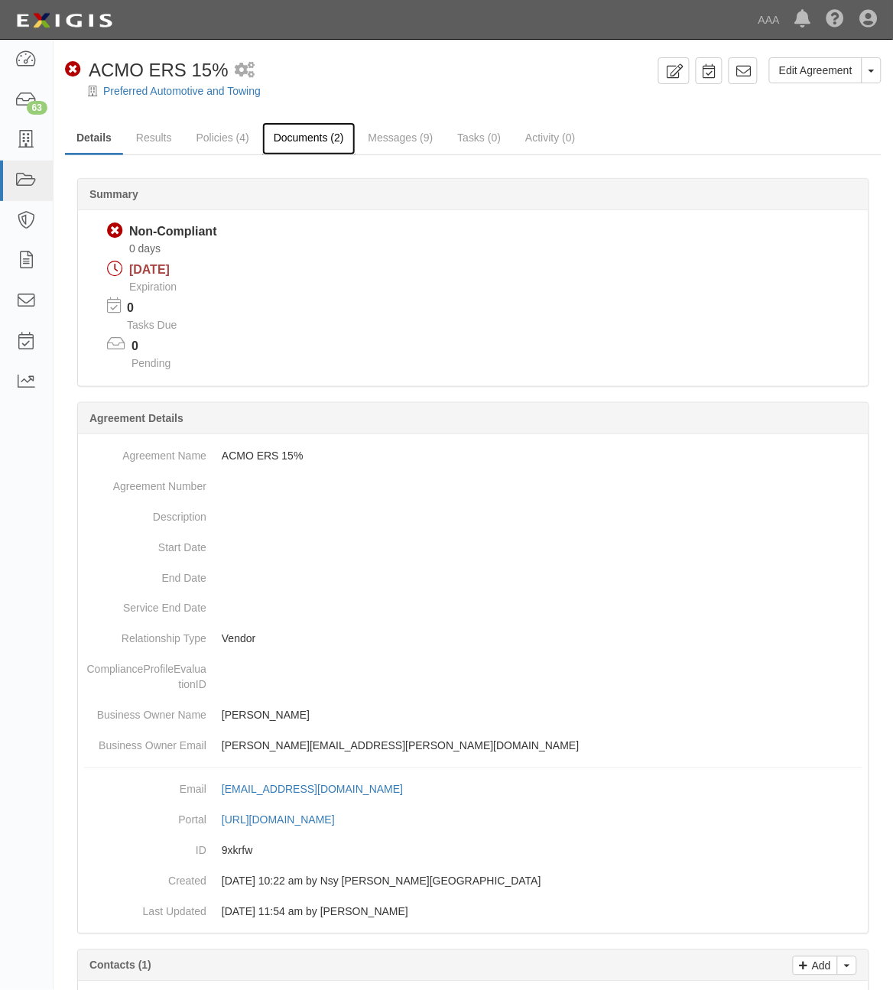
click at [302, 139] on link "Documents (2)" at bounding box center [308, 138] width 93 height 33
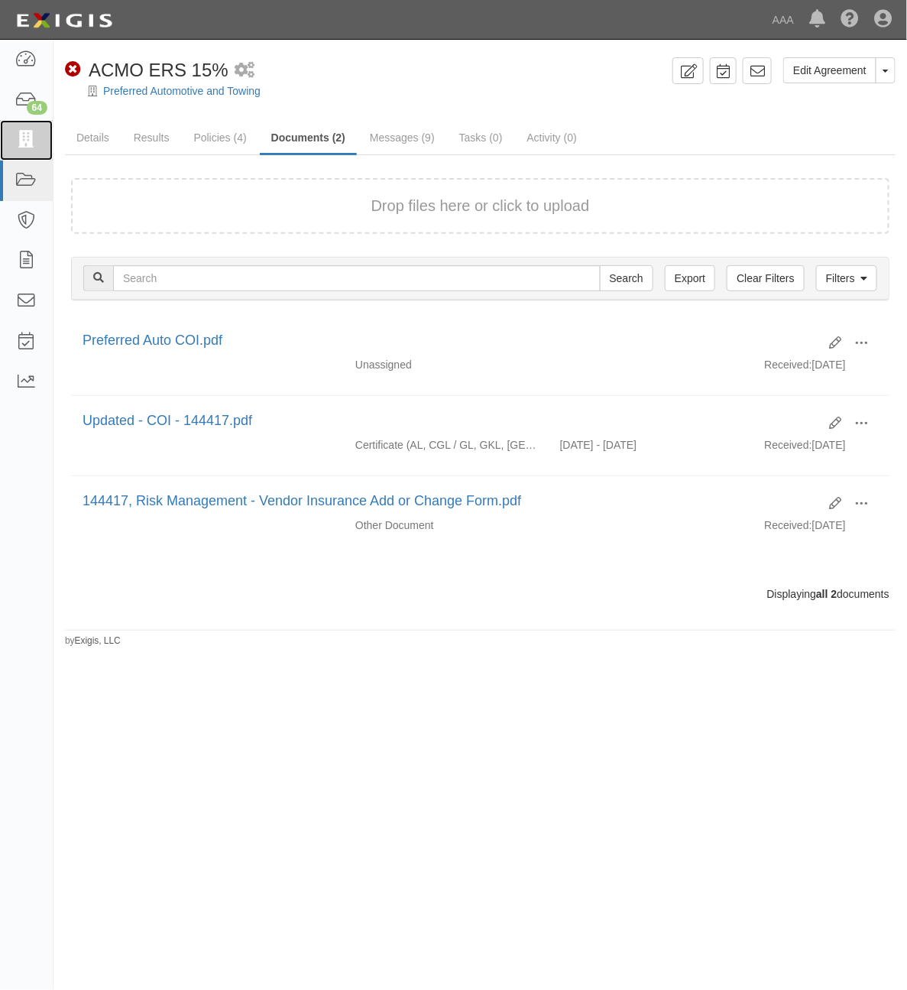
drag, startPoint x: 25, startPoint y: 145, endPoint x: 338, endPoint y: 201, distance: 317.5
click at [25, 145] on icon at bounding box center [25, 140] width 21 height 18
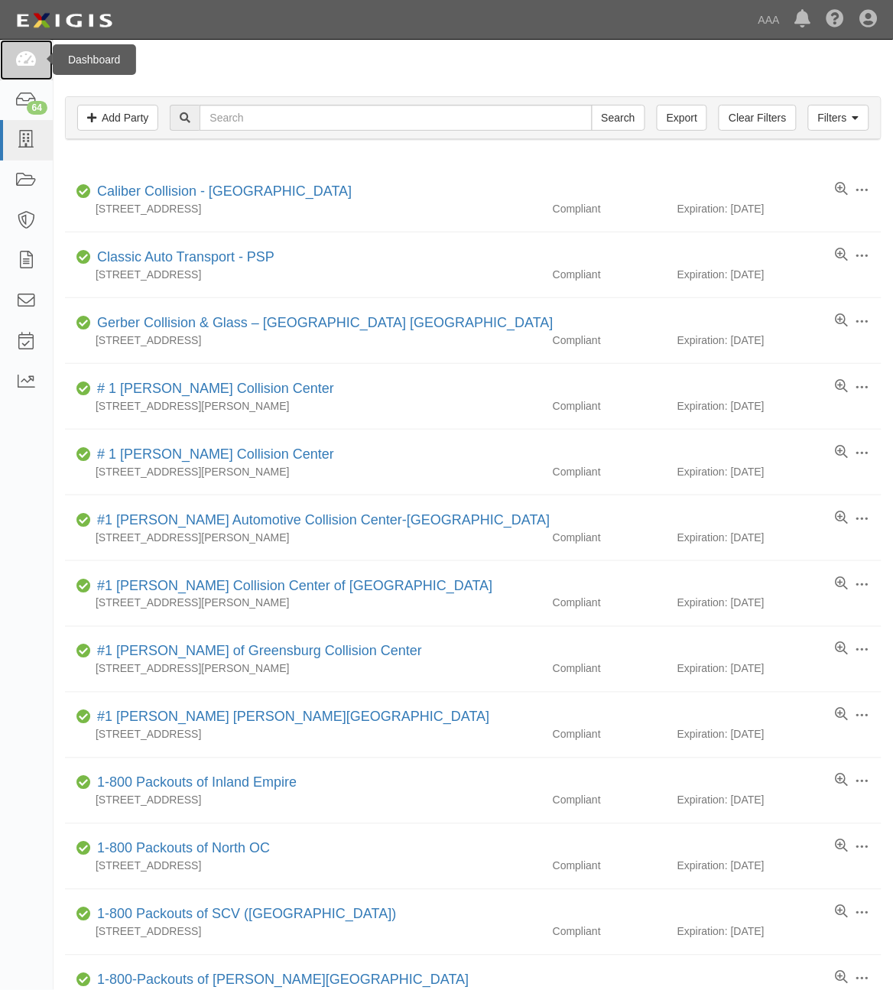
click at [21, 56] on icon at bounding box center [25, 60] width 21 height 18
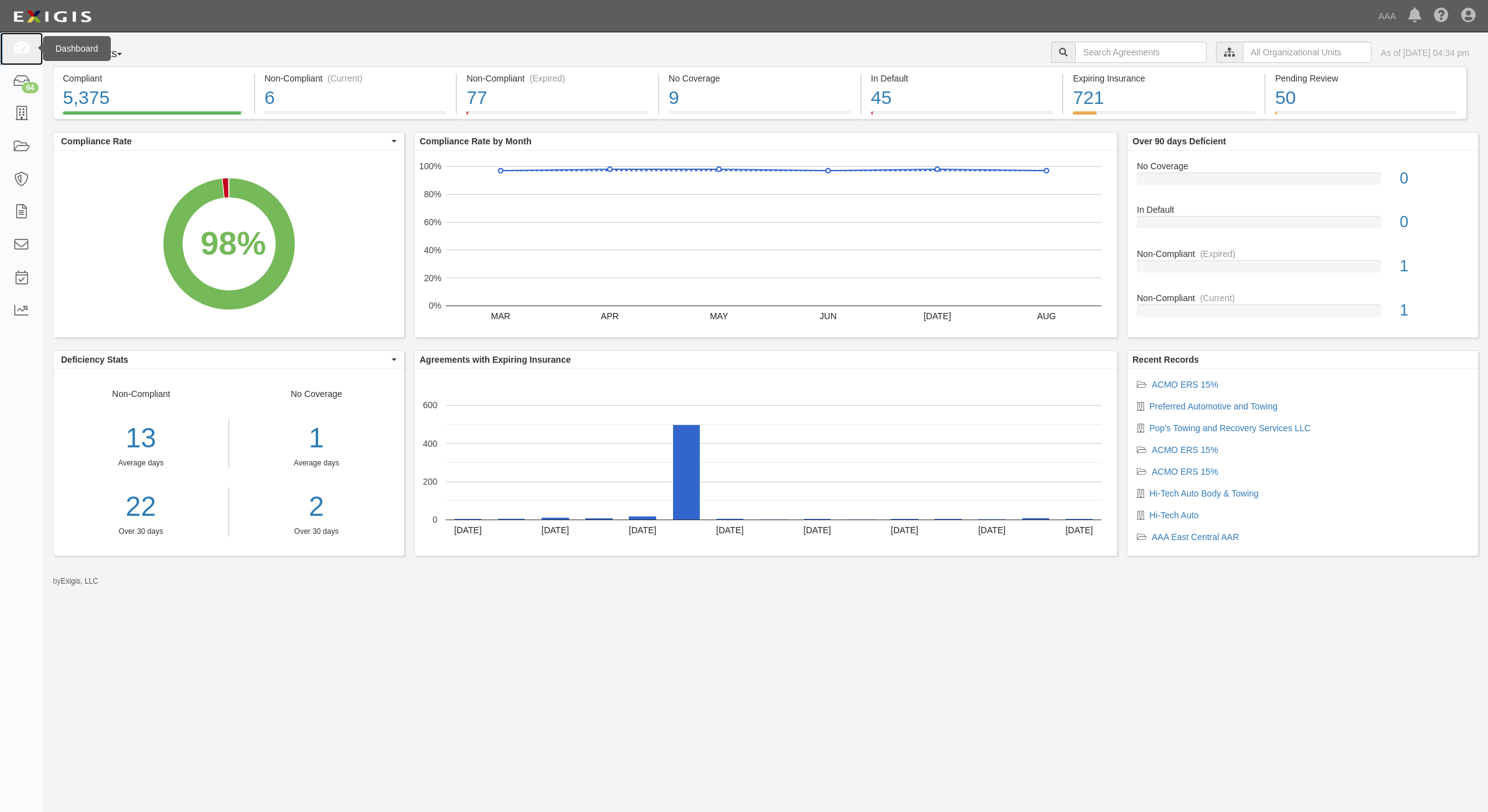
click at [29, 44] on icon at bounding box center [20, 49] width 17 height 15
